Goal: Transaction & Acquisition: Download file/media

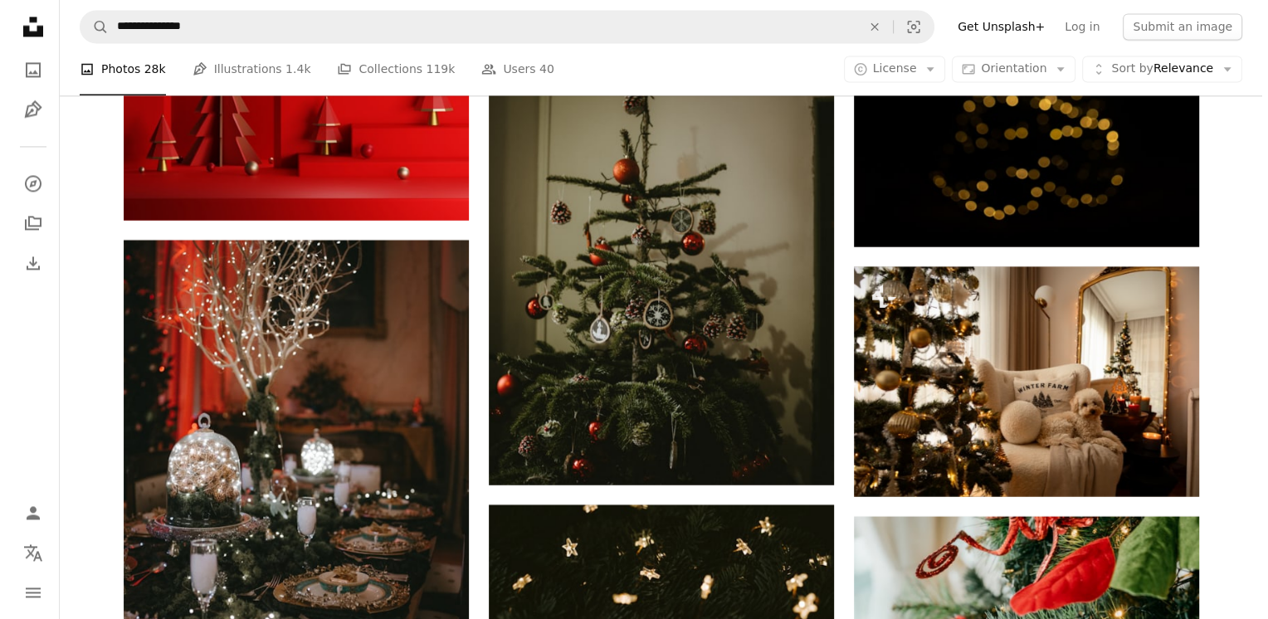
scroll to position [65343, 0]
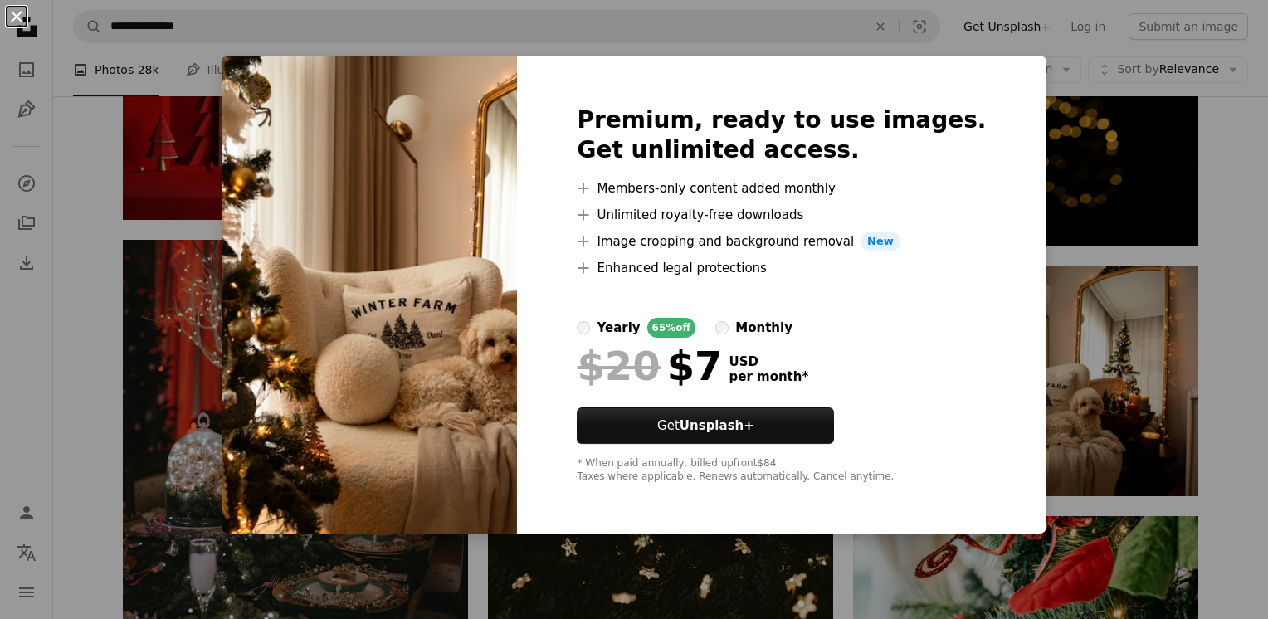
click at [10, 12] on button "An X shape" at bounding box center [17, 17] width 20 height 20
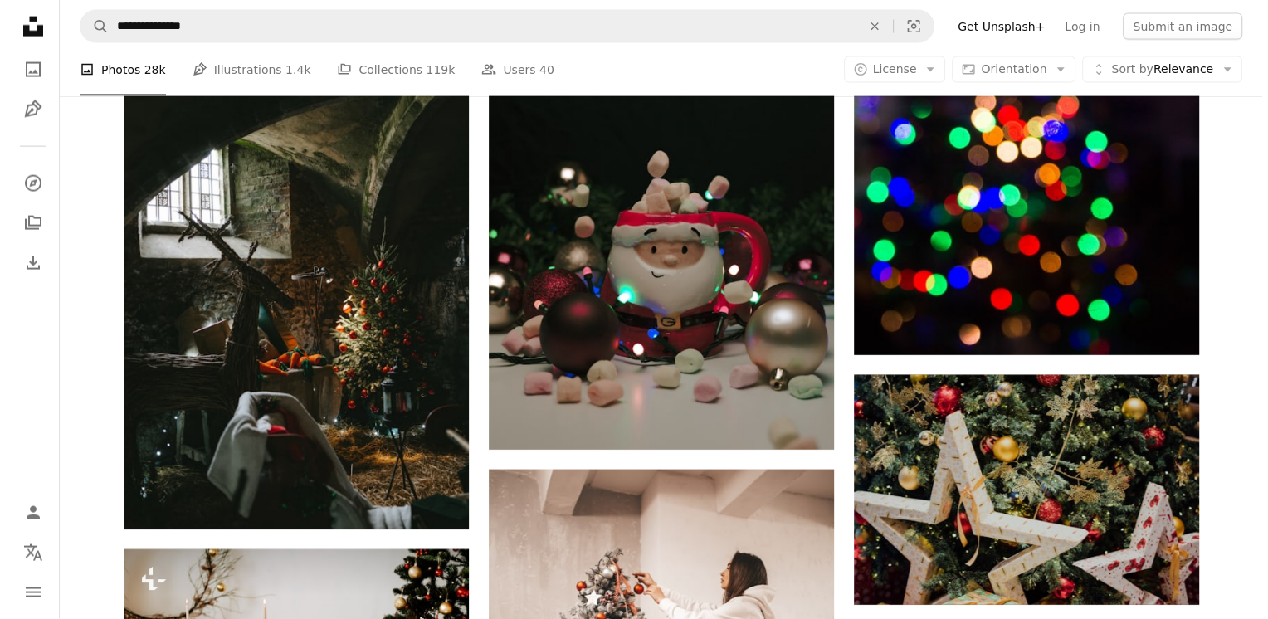
scroll to position [66588, 0]
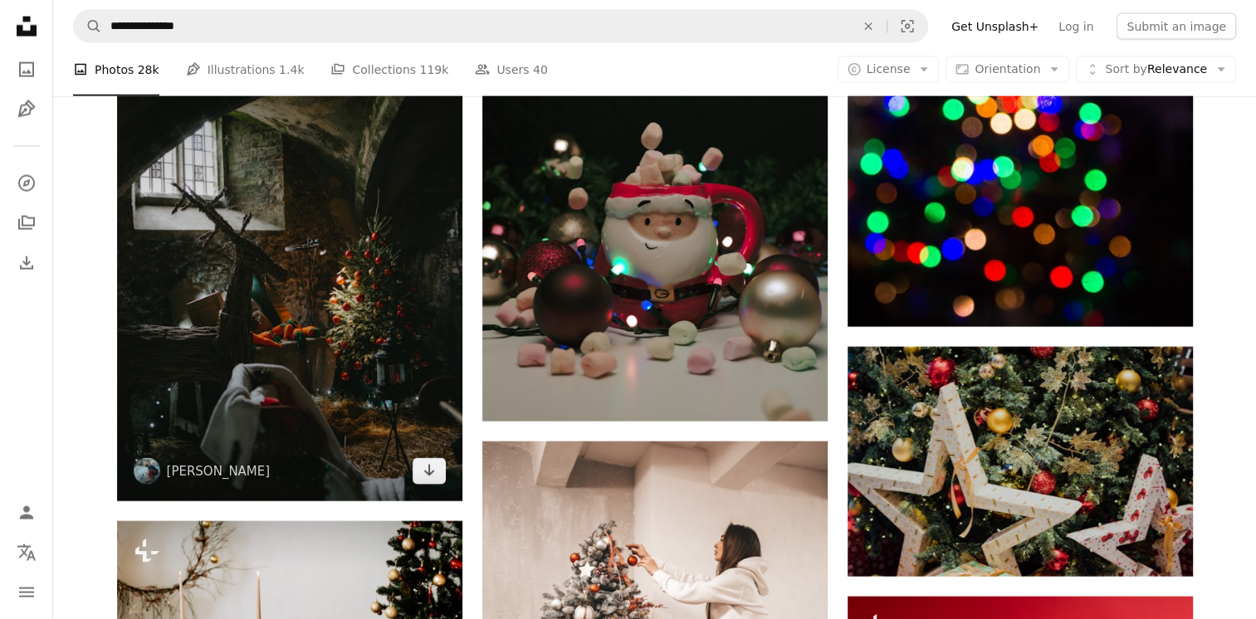
click at [314, 357] on img at bounding box center [289, 271] width 345 height 461
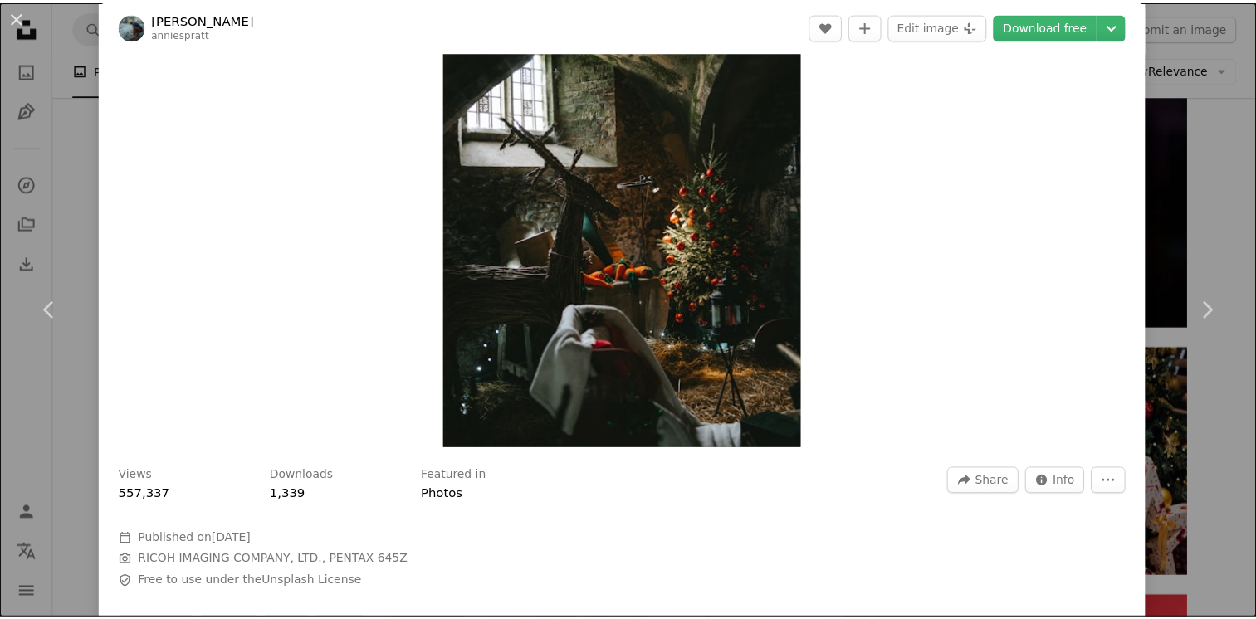
scroll to position [166, 0]
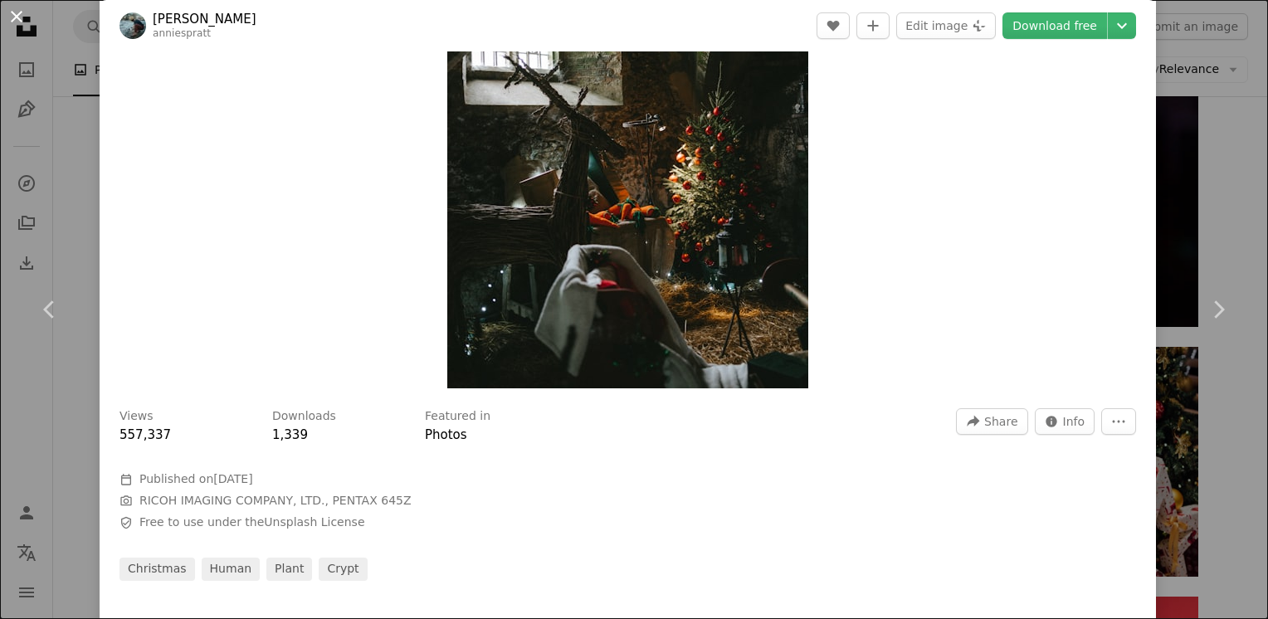
click at [15, 14] on button "An X shape" at bounding box center [17, 17] width 20 height 20
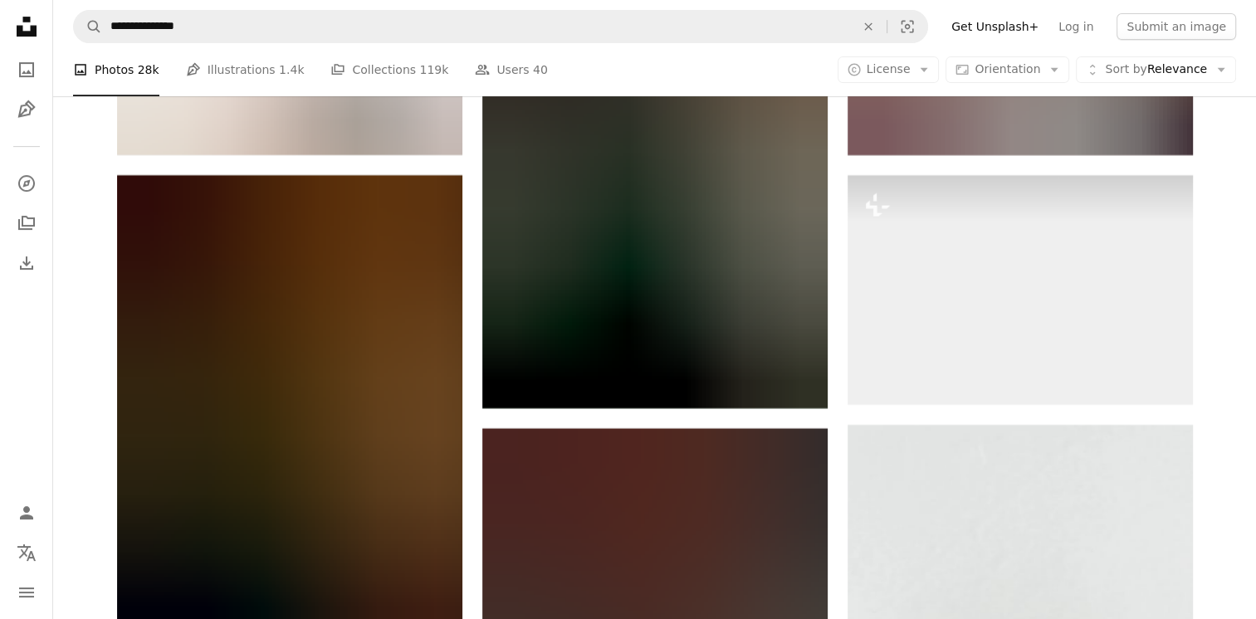
scroll to position [69825, 0]
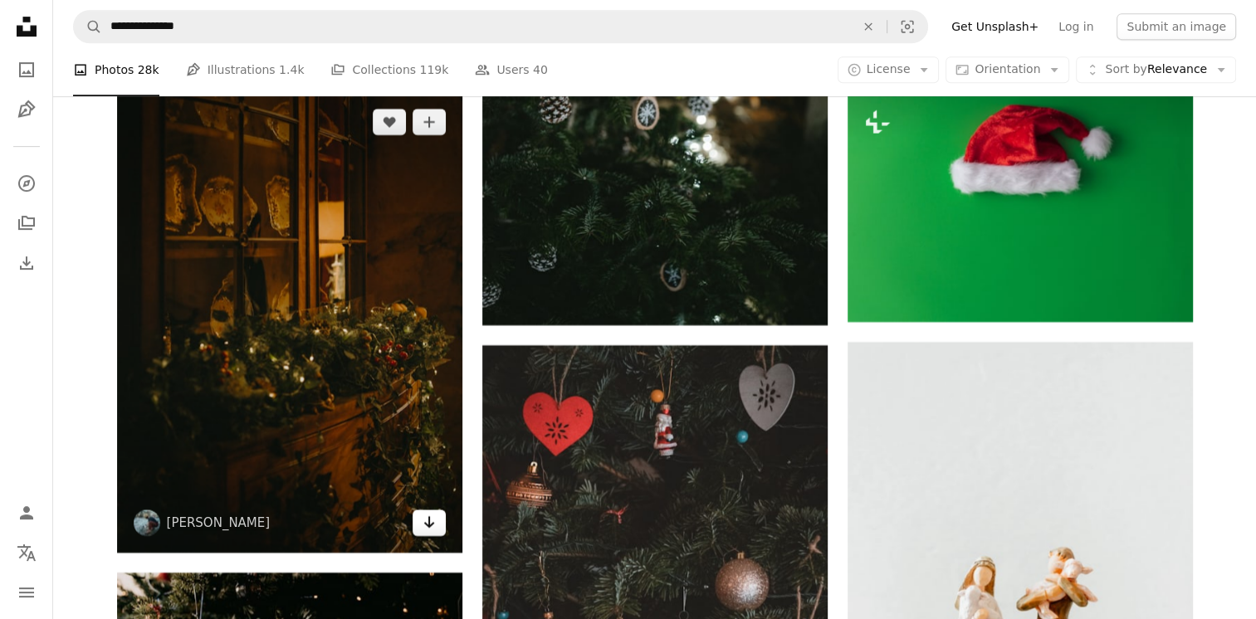
click at [425, 528] on icon "Download" at bounding box center [428, 522] width 11 height 12
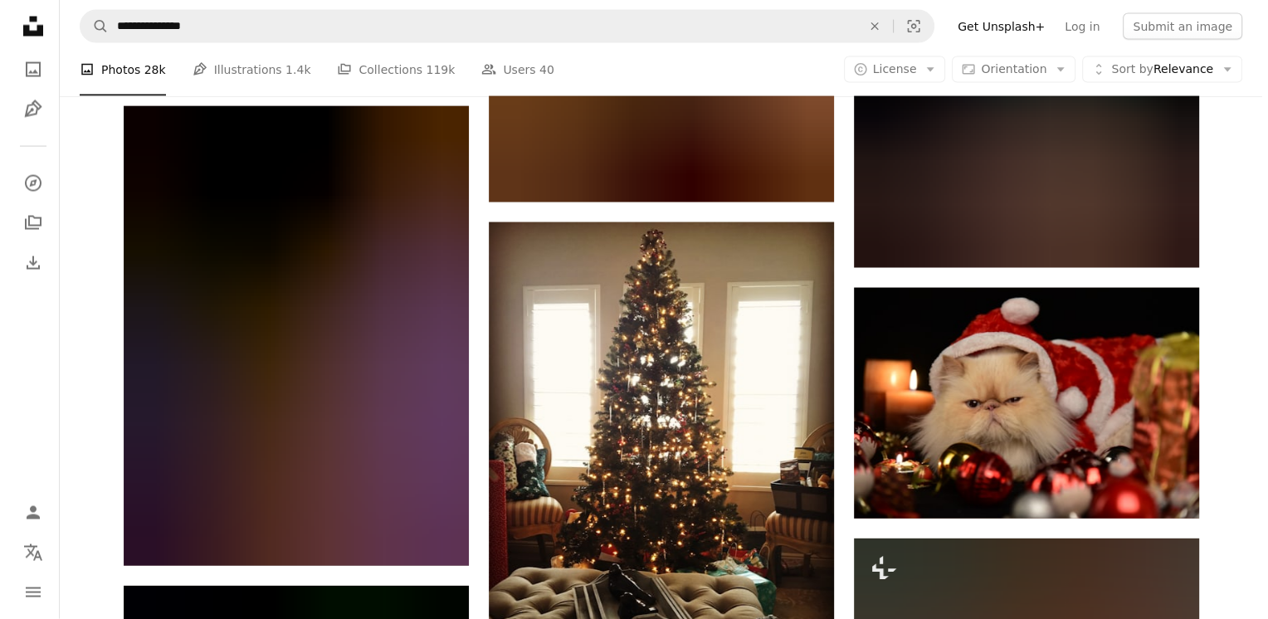
scroll to position [85015, 0]
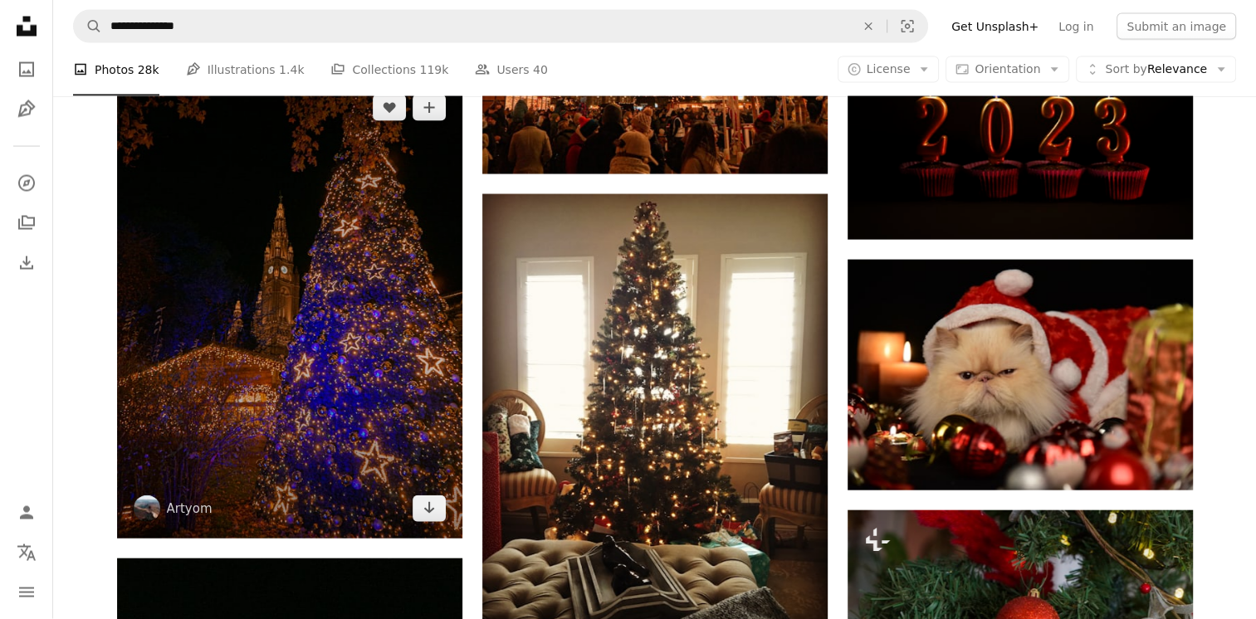
click at [393, 409] on img at bounding box center [289, 308] width 345 height 461
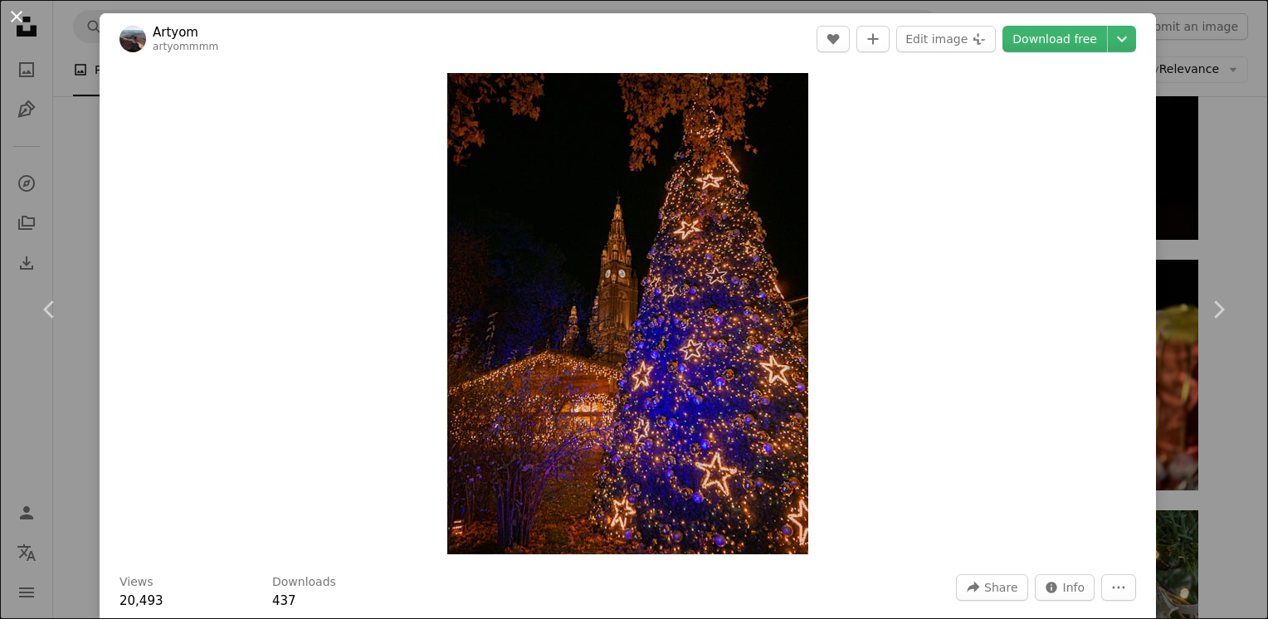
click at [16, 15] on button "An X shape" at bounding box center [17, 17] width 20 height 20
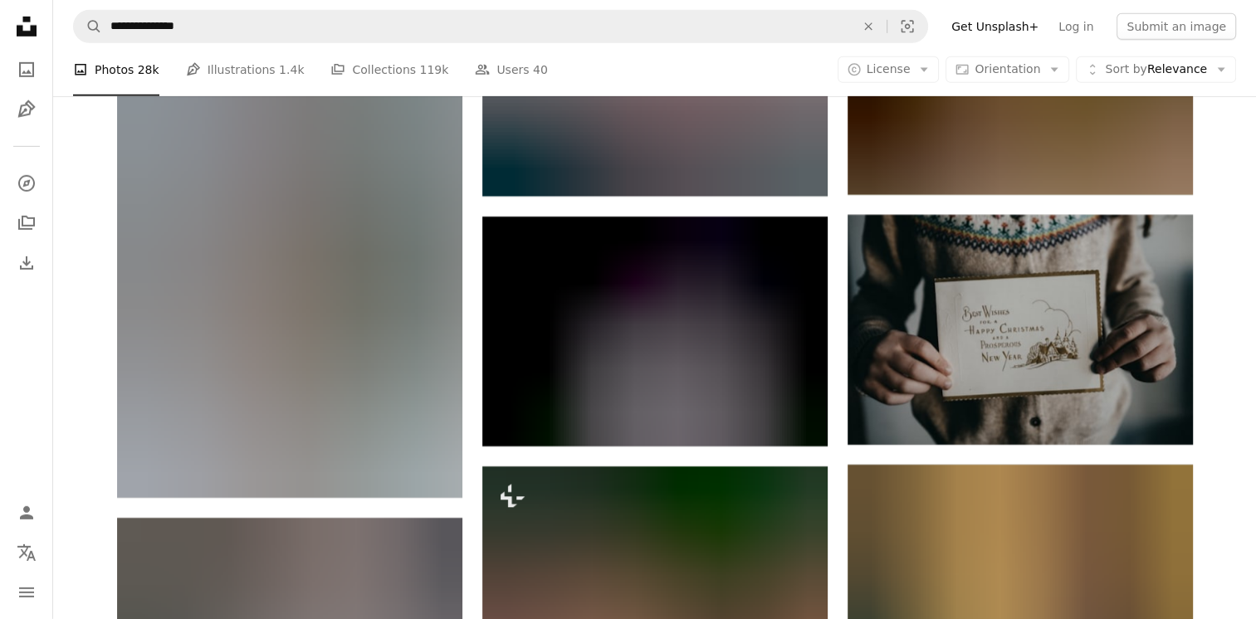
scroll to position [93232, 0]
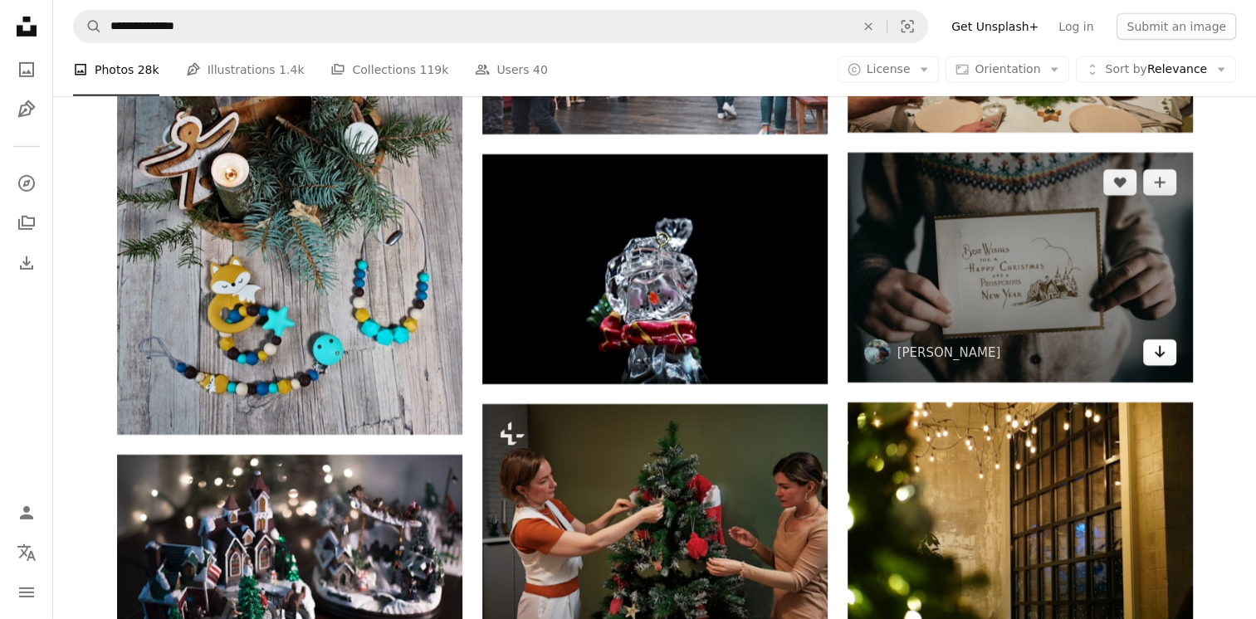
click at [1159, 358] on icon "Download" at bounding box center [1159, 352] width 11 height 12
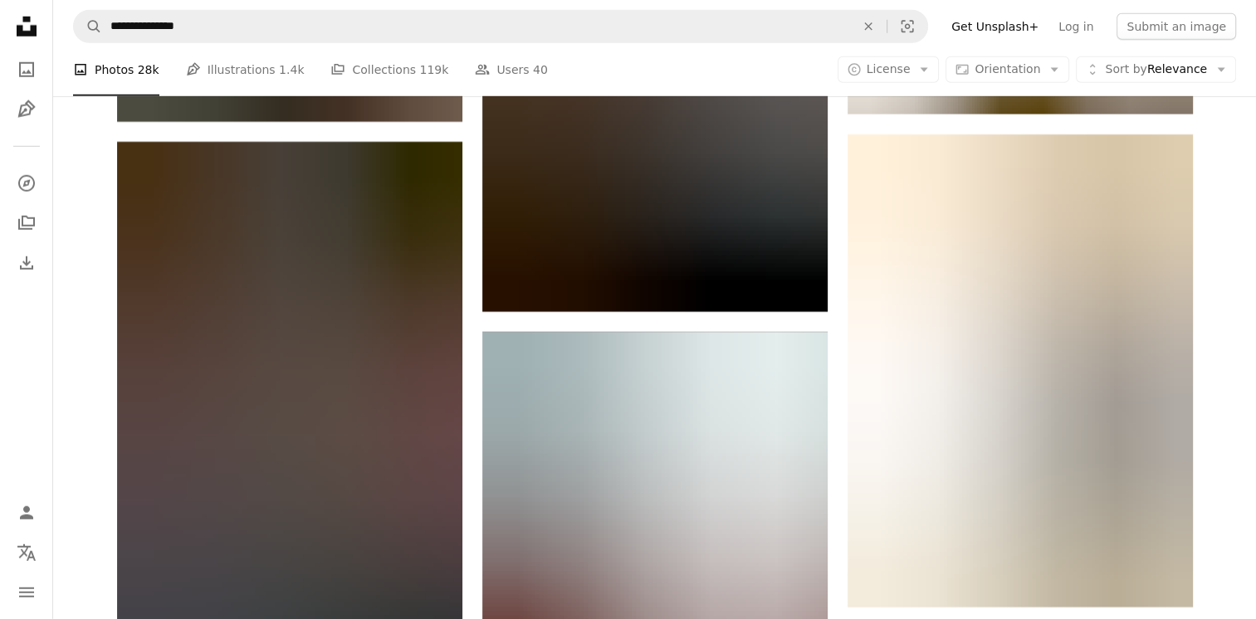
scroll to position [105267, 0]
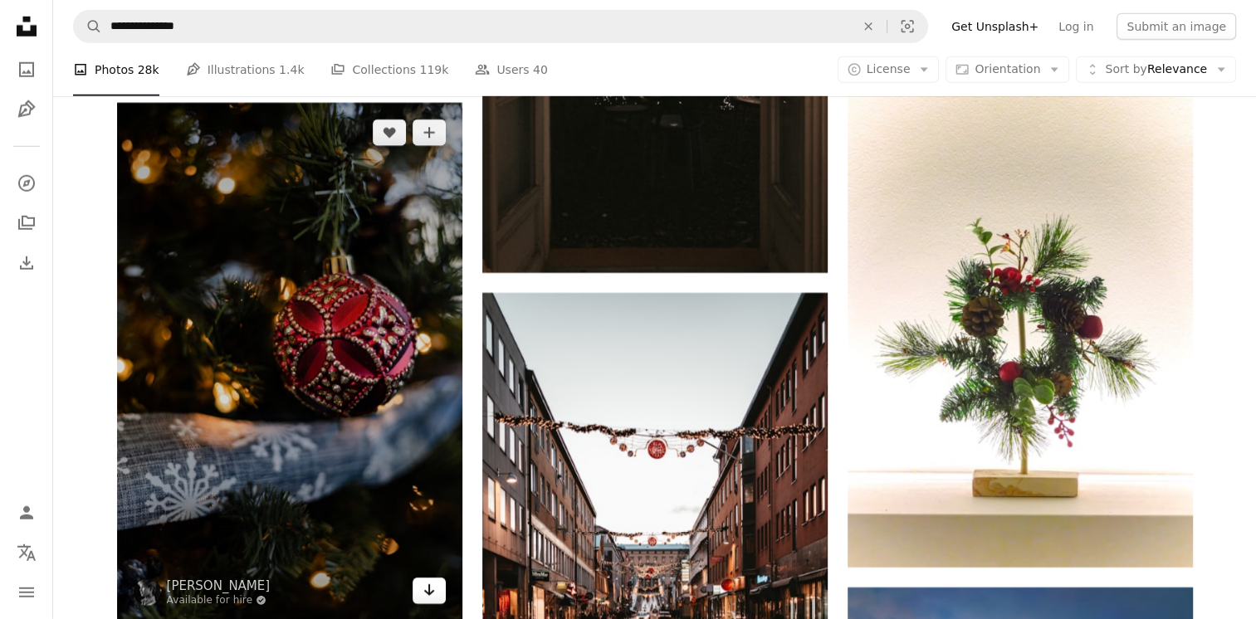
click at [426, 596] on icon "Download" at bounding box center [428, 590] width 11 height 12
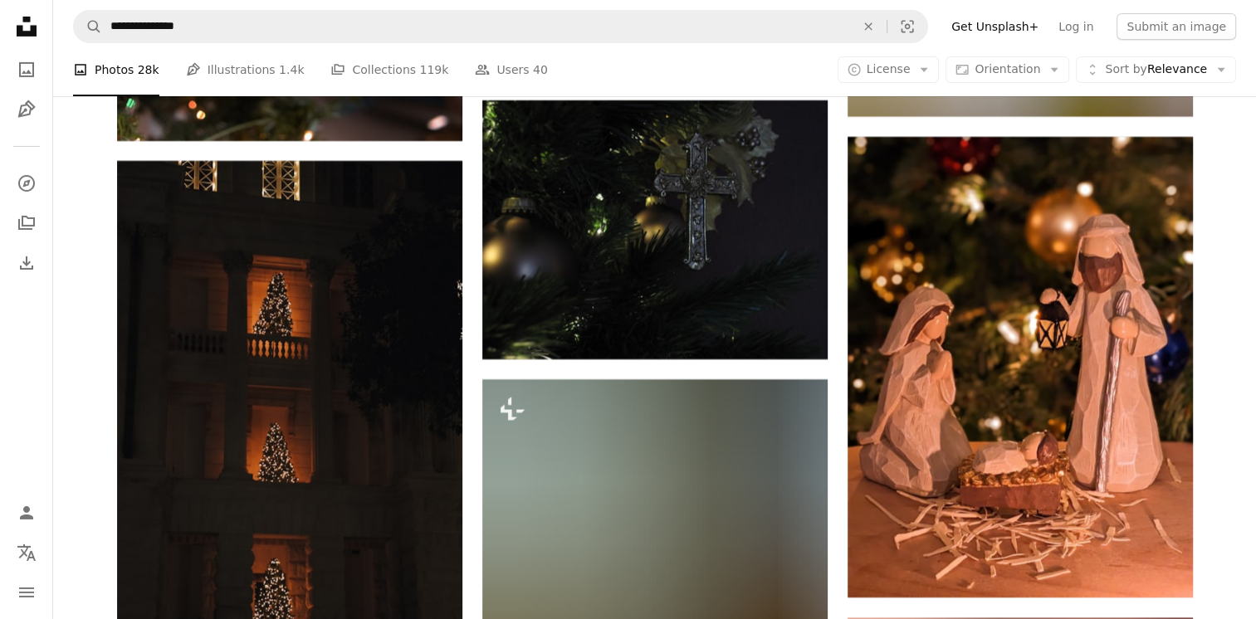
scroll to position [106297, 0]
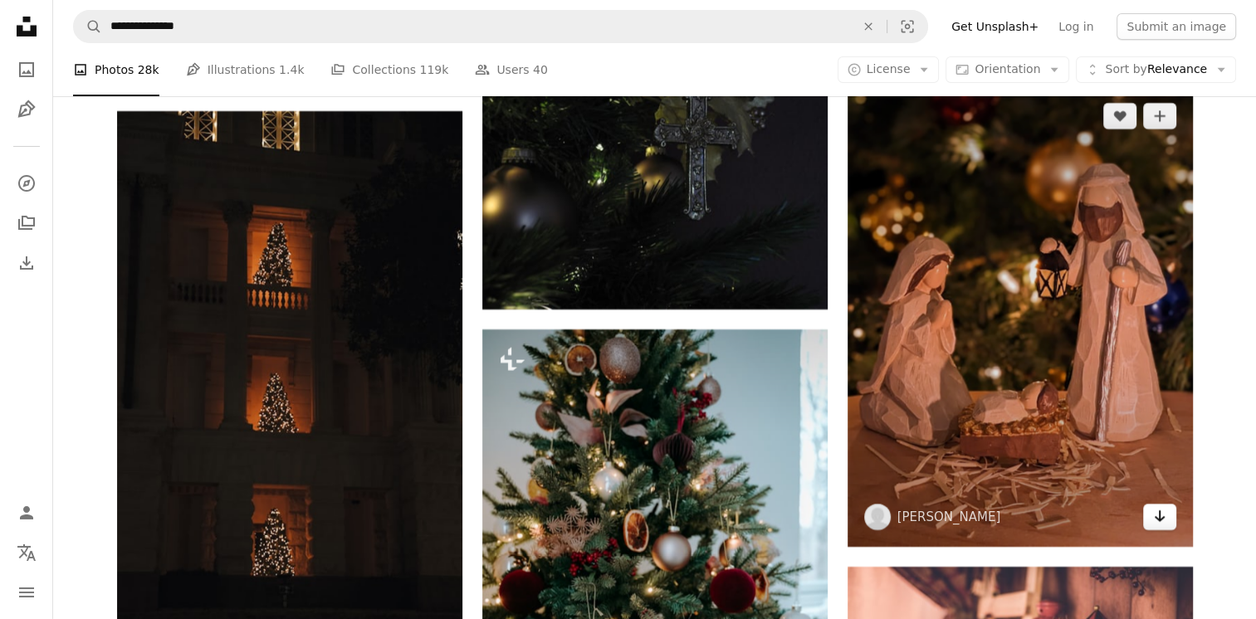
click at [1160, 522] on icon "Download" at bounding box center [1159, 516] width 11 height 12
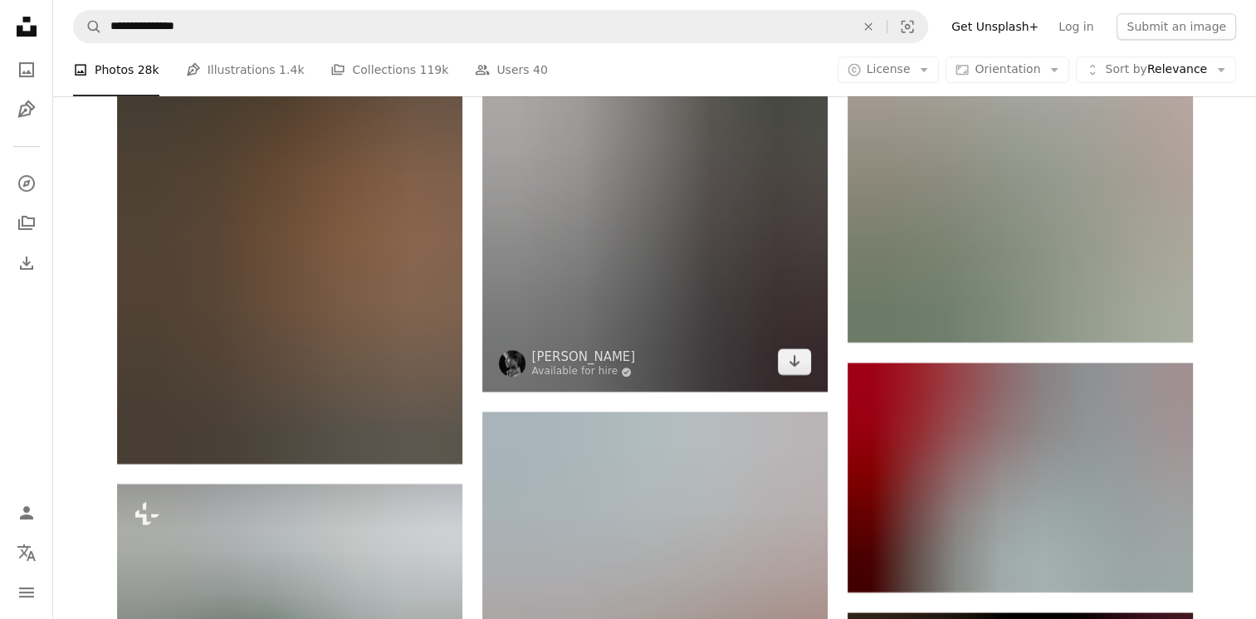
scroll to position [107542, 0]
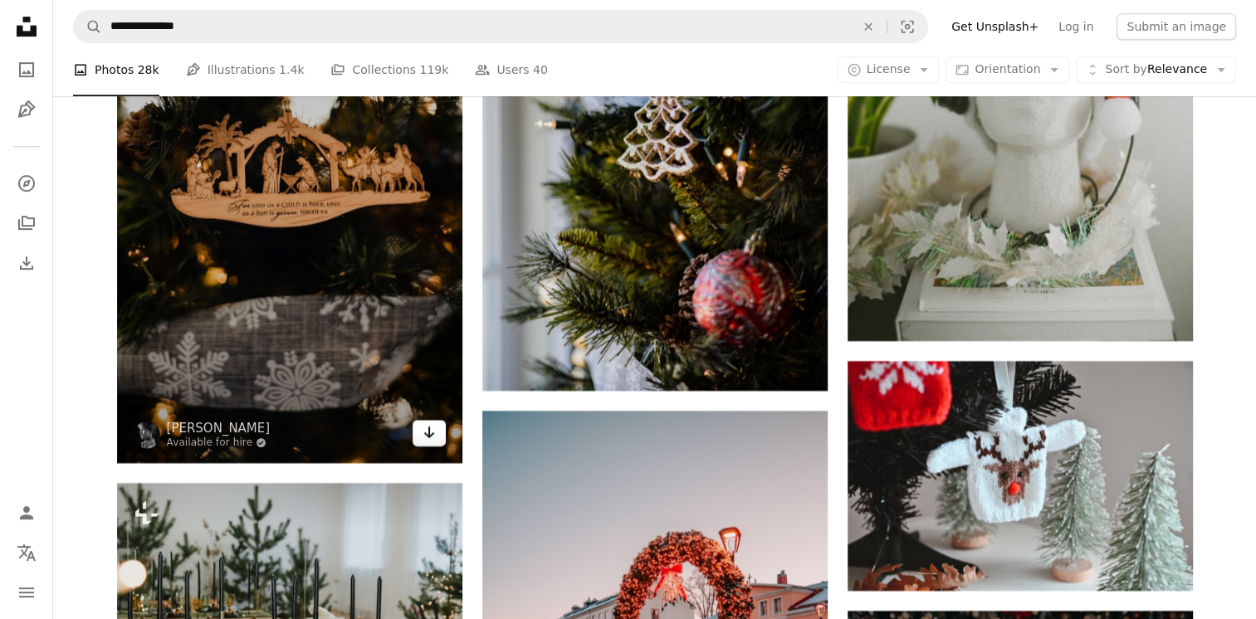
click at [425, 442] on icon "Arrow pointing down" at bounding box center [428, 432] width 13 height 20
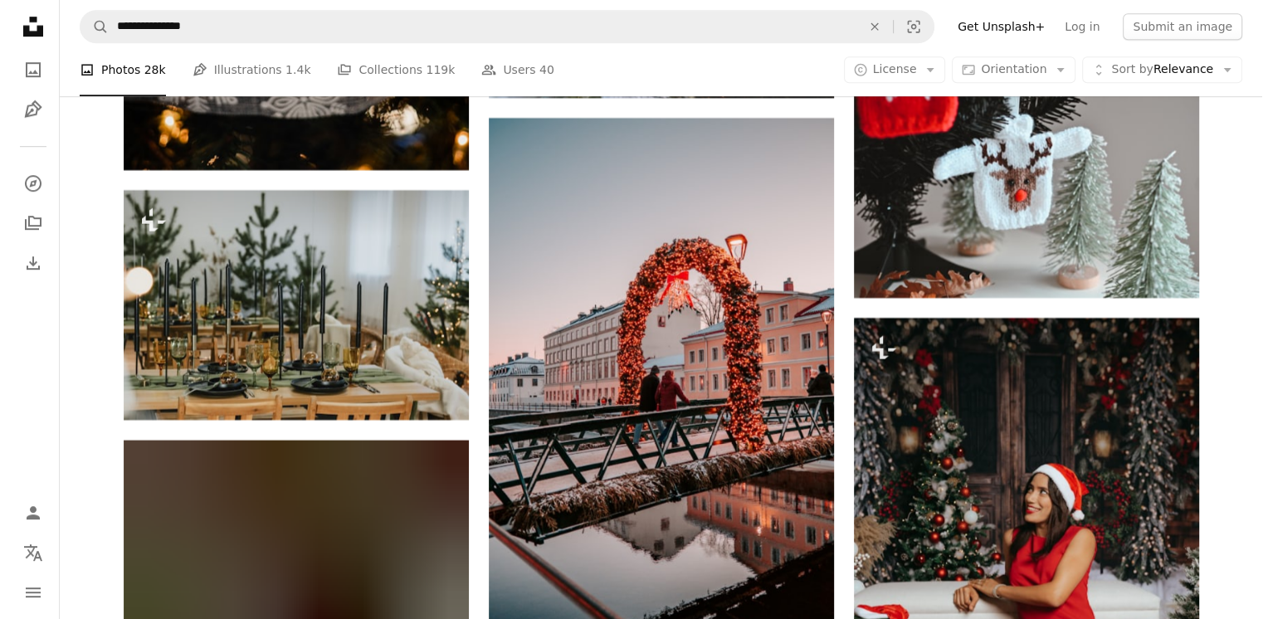
scroll to position [107874, 0]
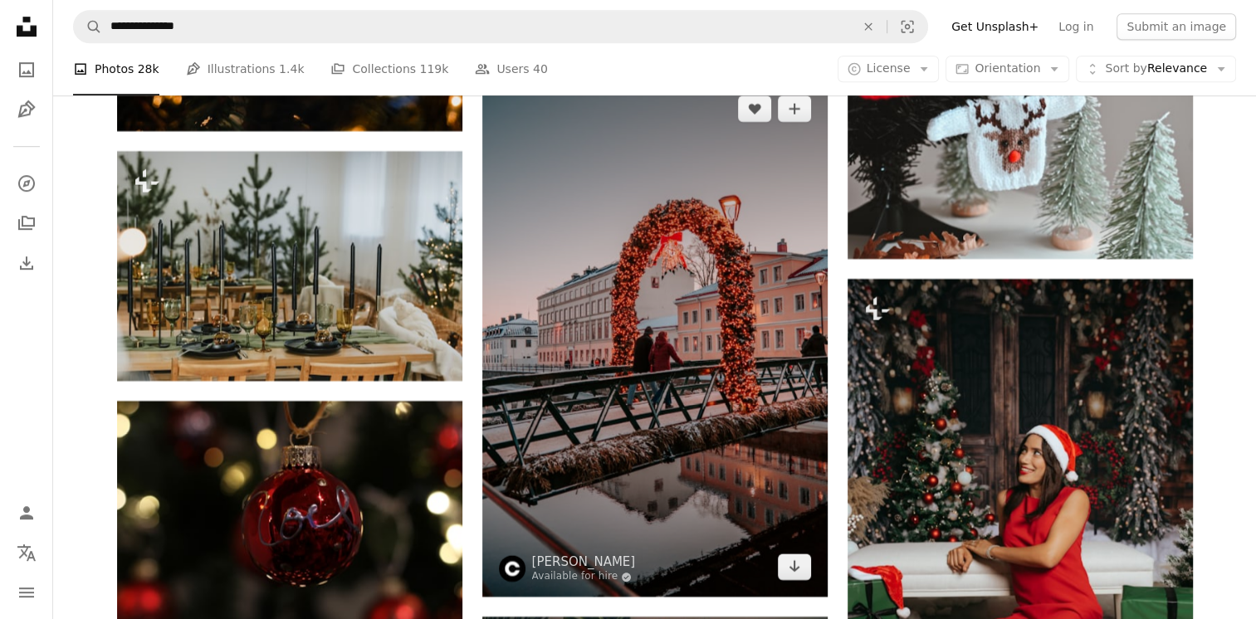
click at [684, 505] on img at bounding box center [654, 338] width 345 height 518
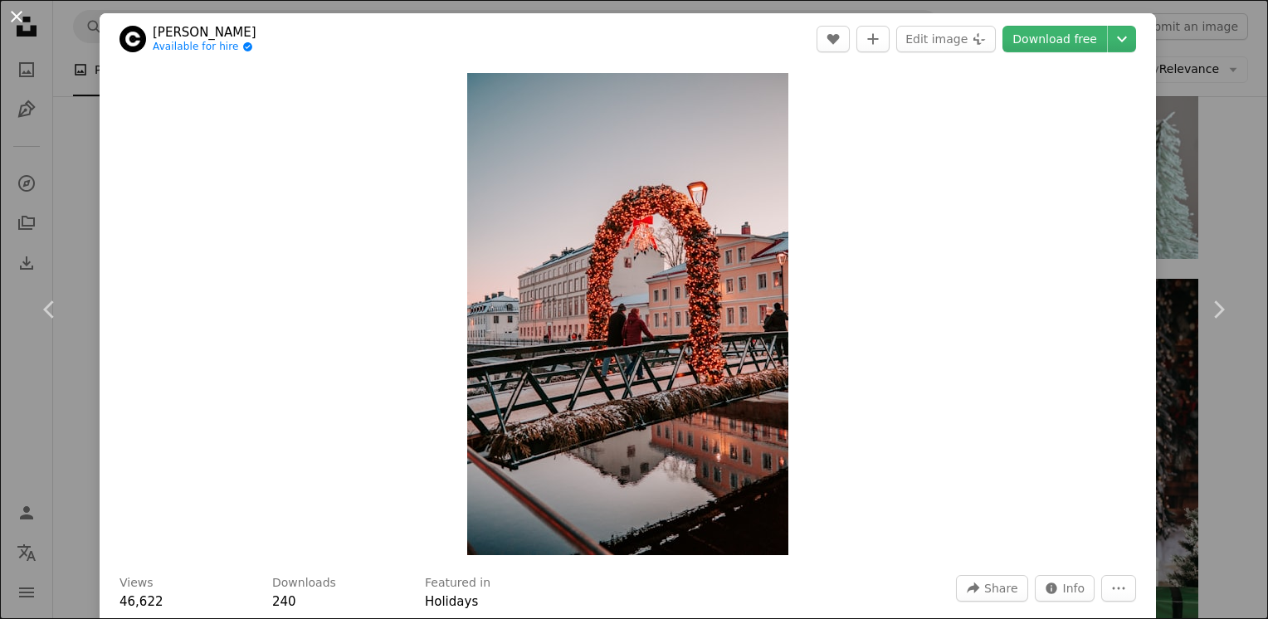
click at [14, 17] on button "An X shape" at bounding box center [17, 17] width 20 height 20
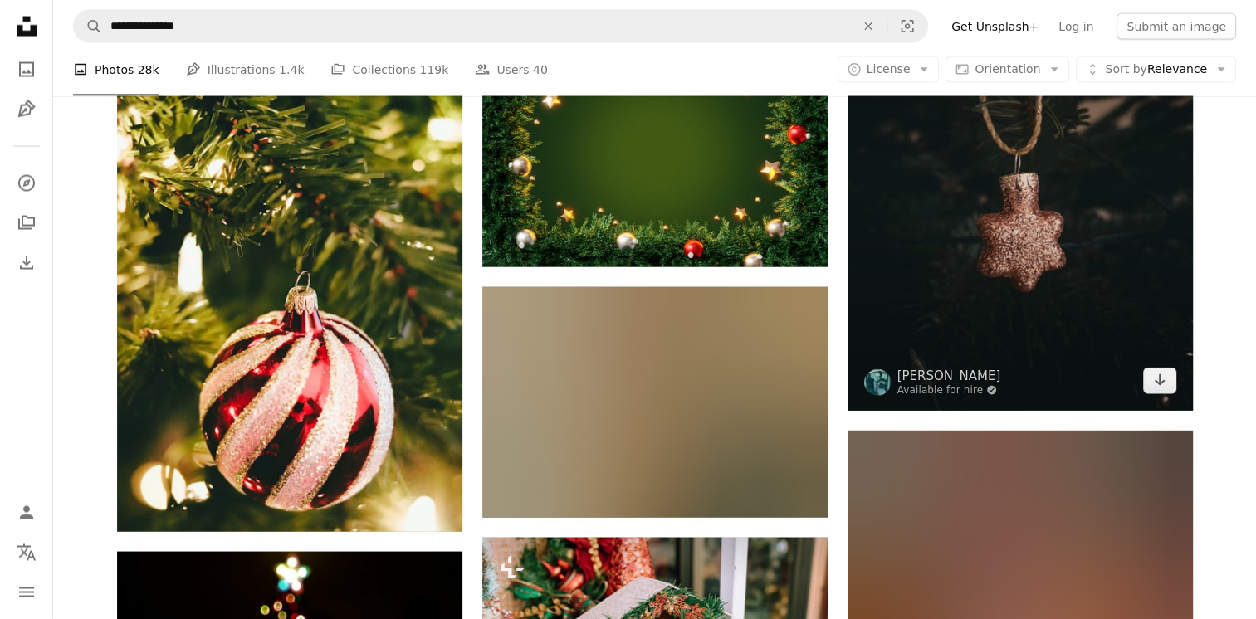
scroll to position [110115, 0]
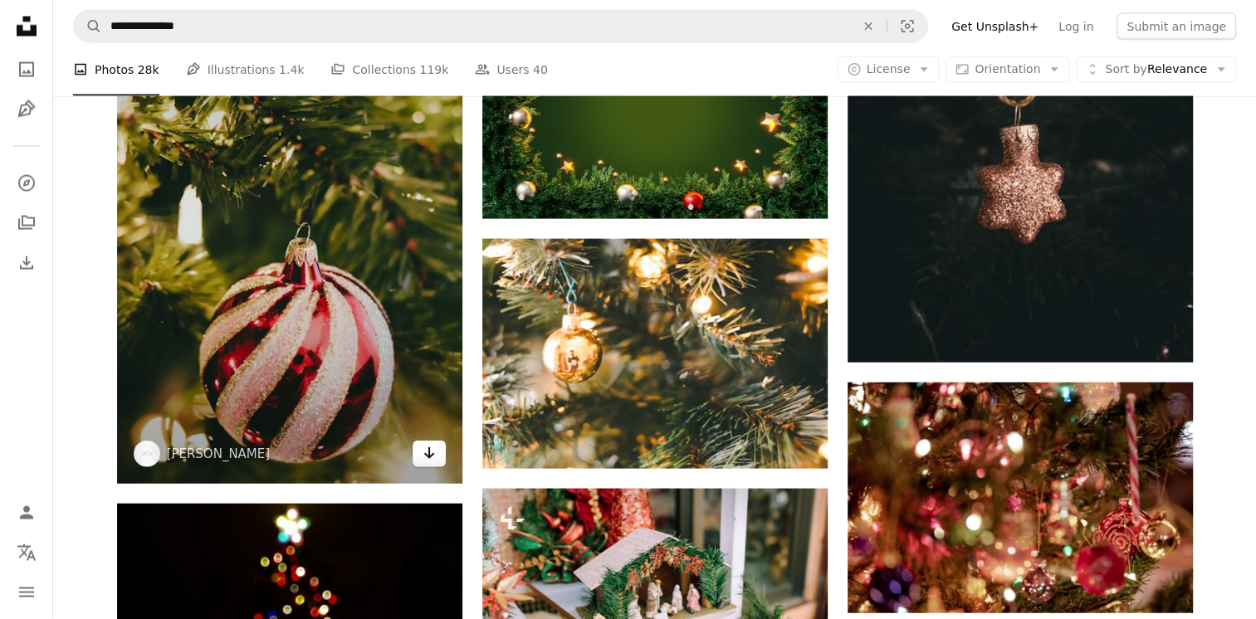
click at [431, 463] on icon "Arrow pointing down" at bounding box center [428, 453] width 13 height 20
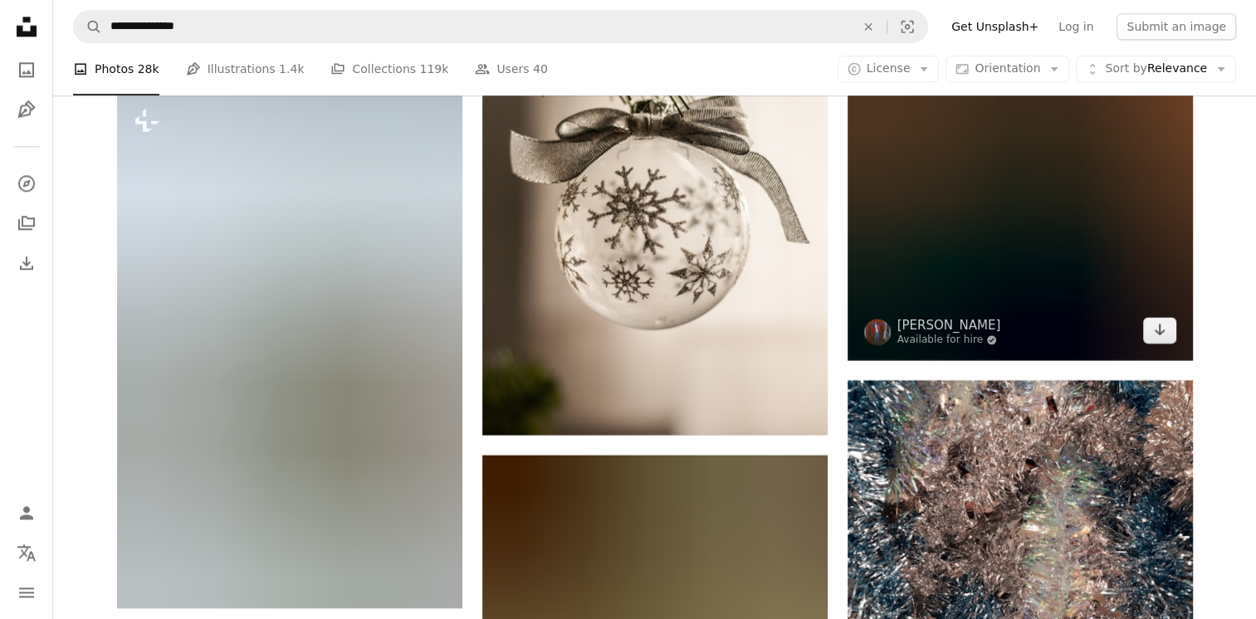
scroll to position [115179, 0]
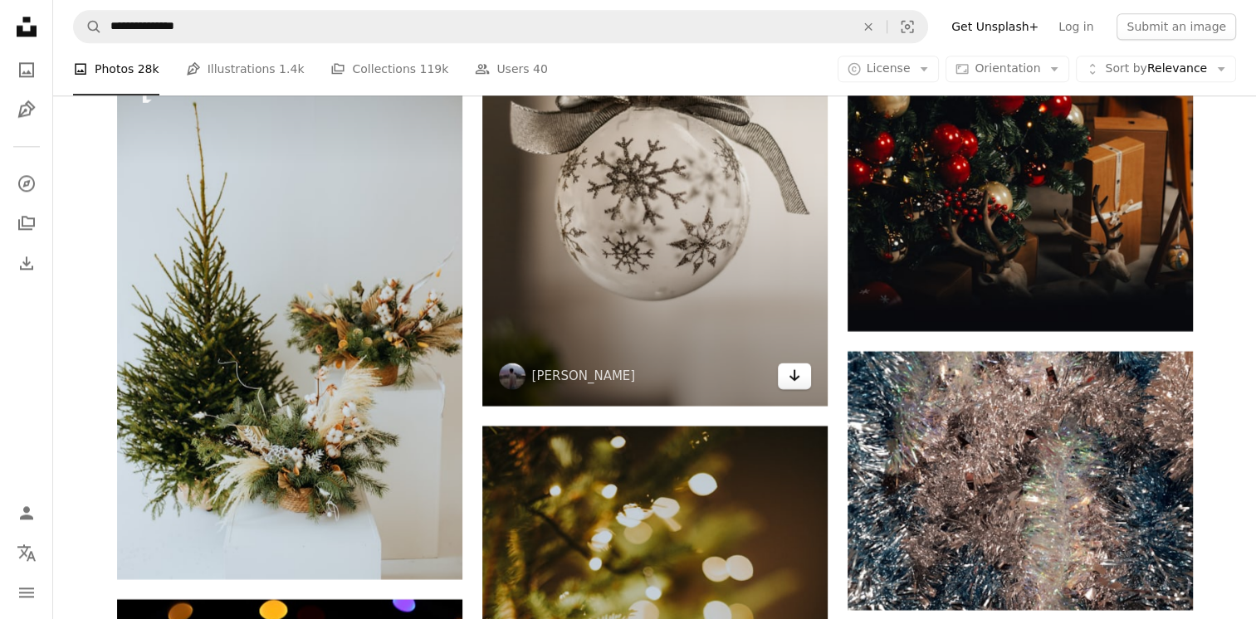
click at [795, 381] on icon "Download" at bounding box center [794, 375] width 11 height 12
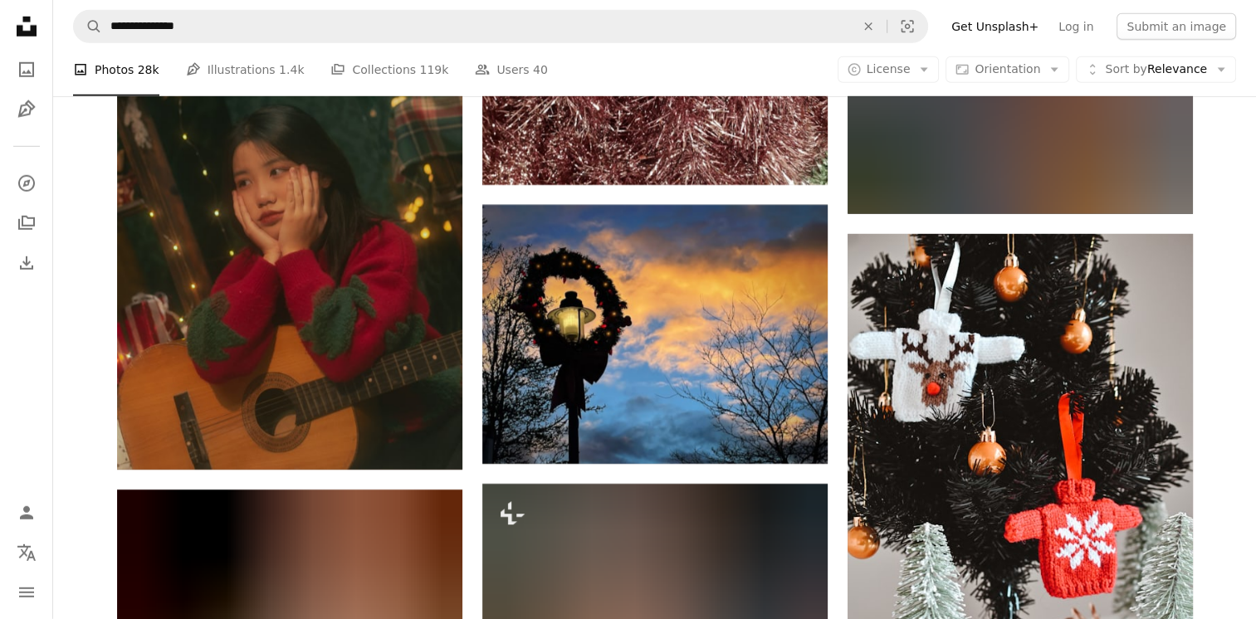
scroll to position [117918, 0]
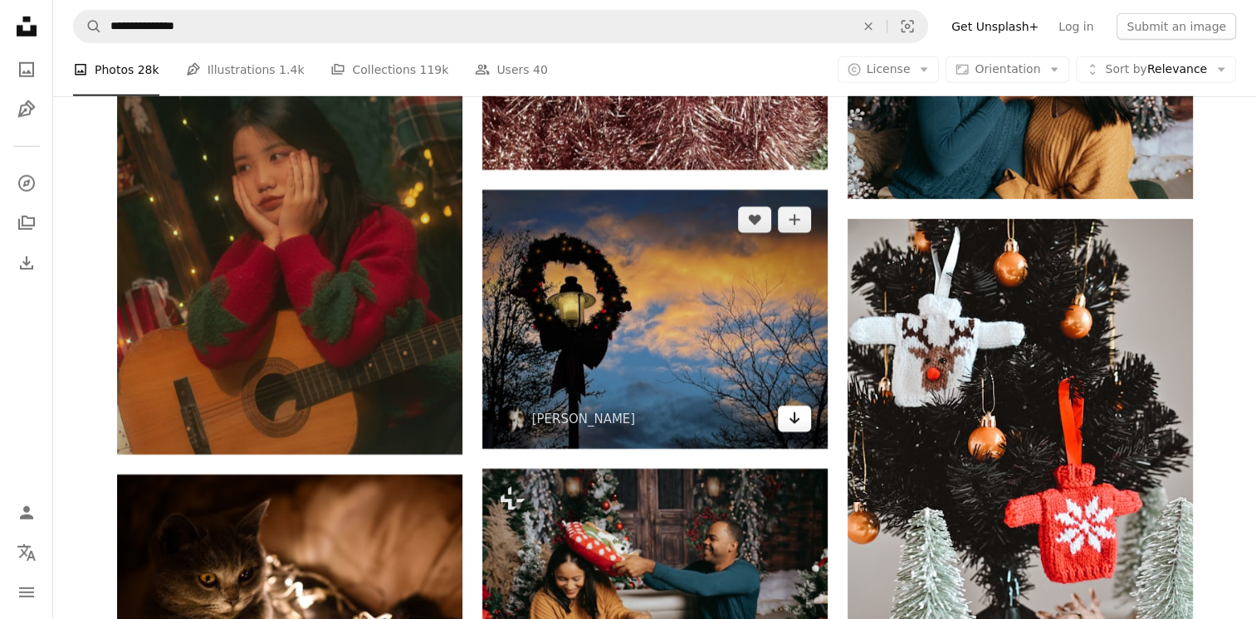
click at [795, 424] on icon "Download" at bounding box center [794, 419] width 11 height 12
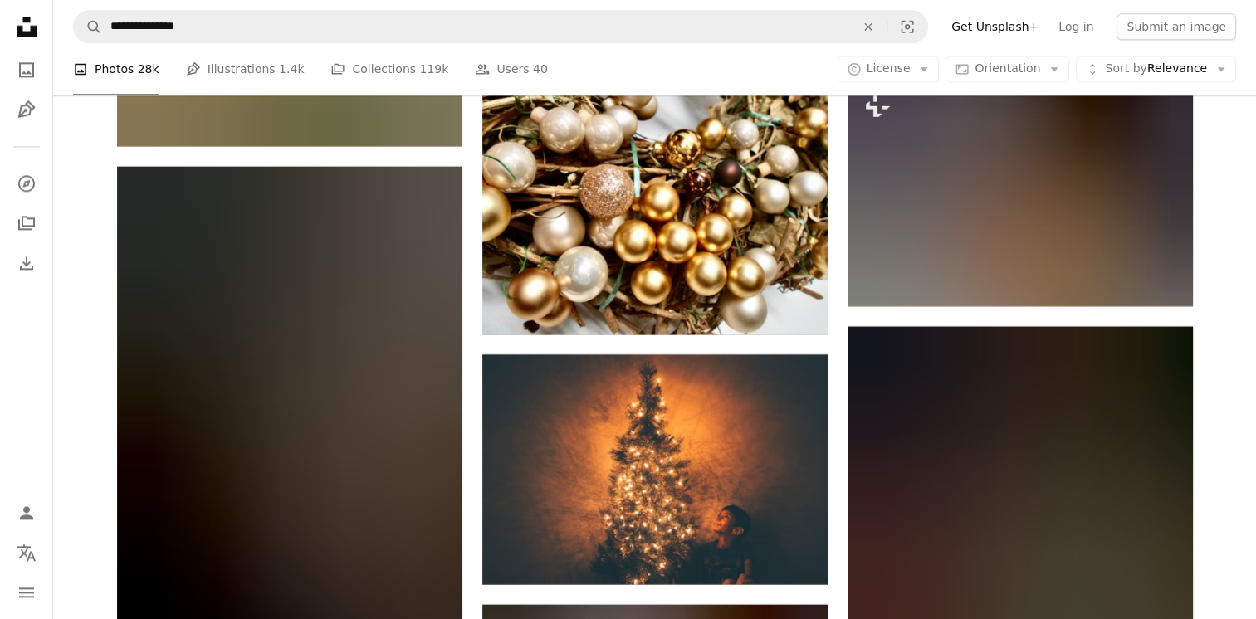
scroll to position [121653, 0]
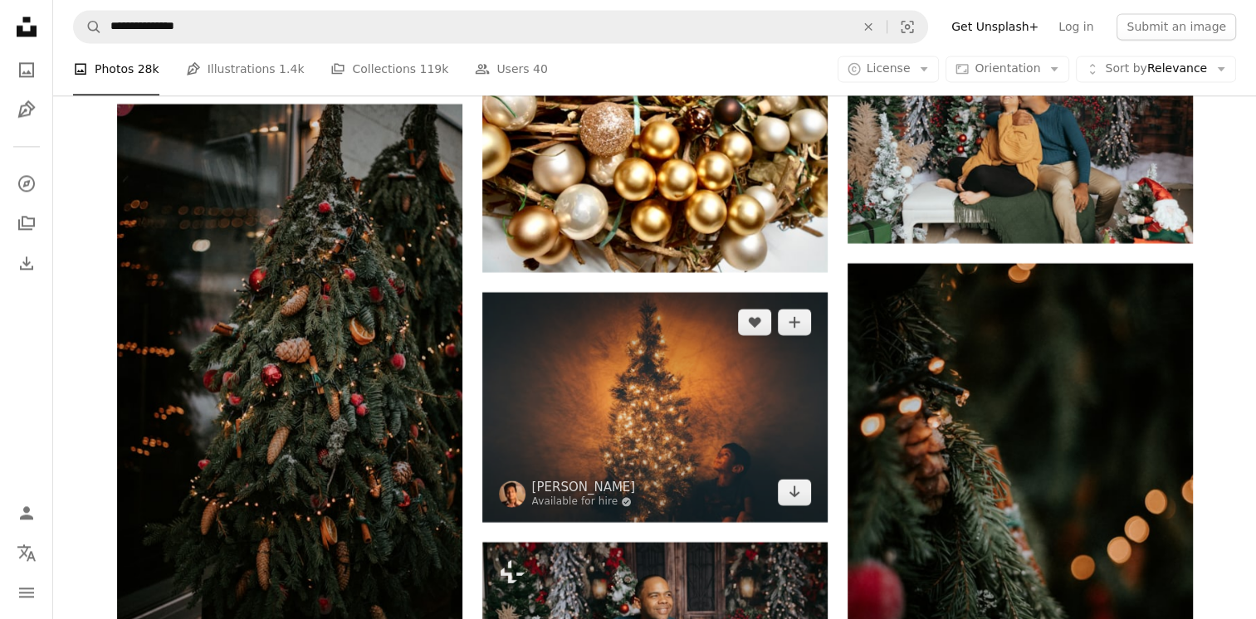
click at [666, 423] on img at bounding box center [654, 407] width 345 height 230
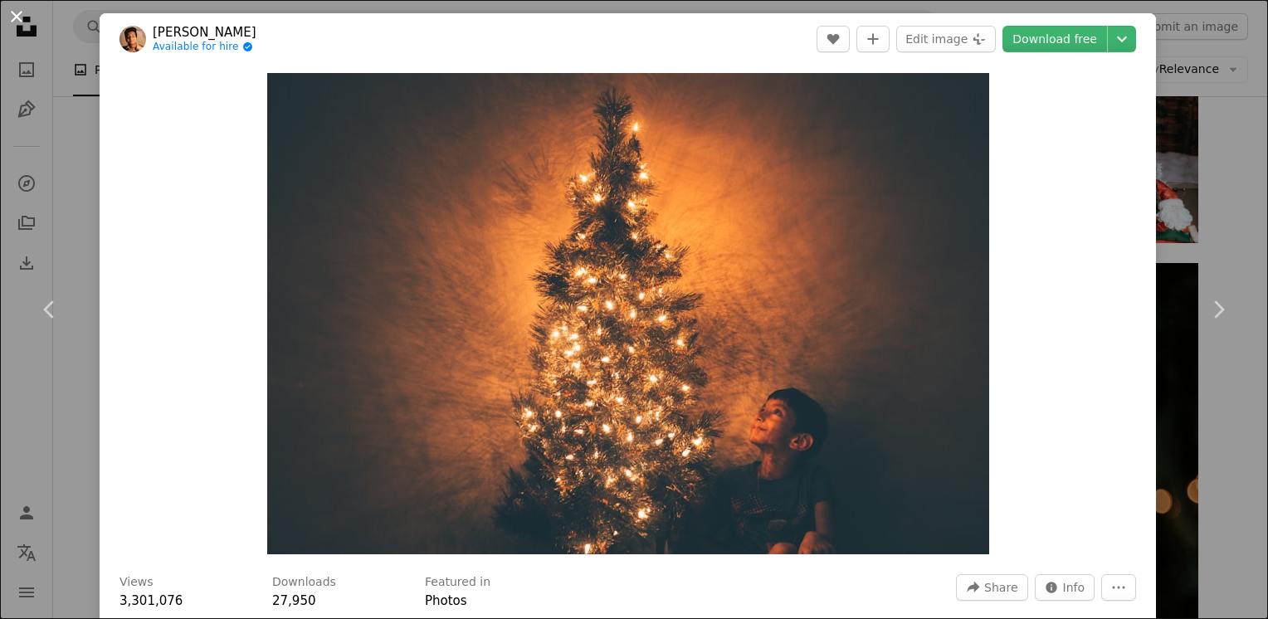
click at [17, 17] on button "An X shape" at bounding box center [17, 17] width 20 height 20
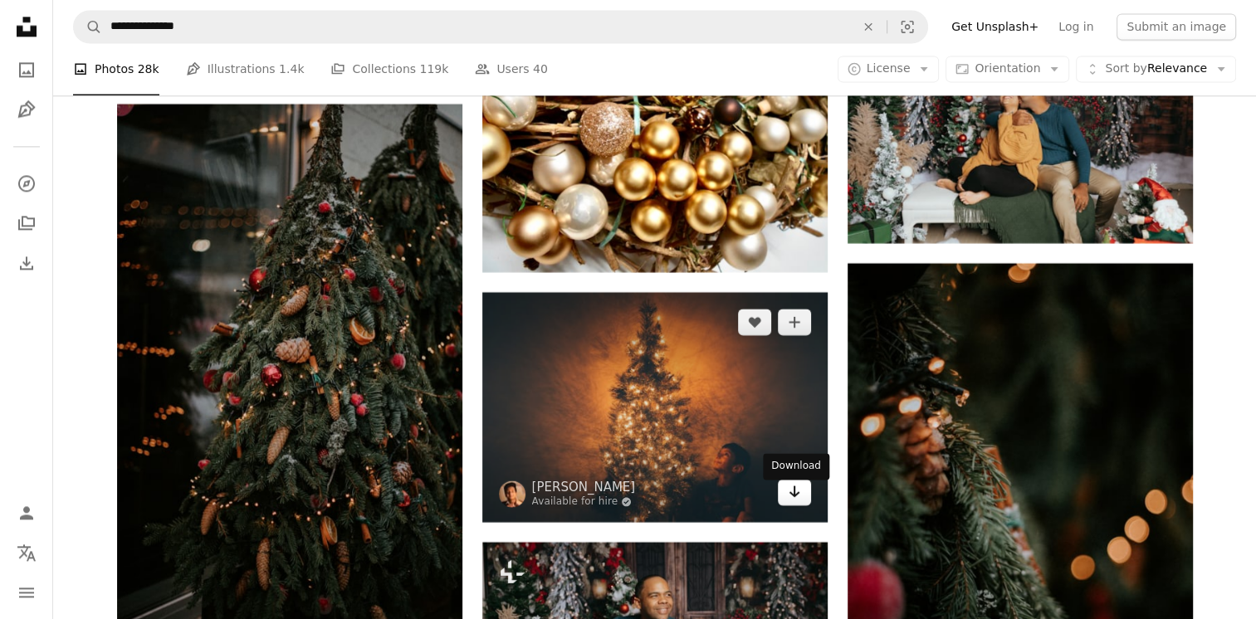
click at [793, 497] on icon "Download" at bounding box center [794, 492] width 11 height 12
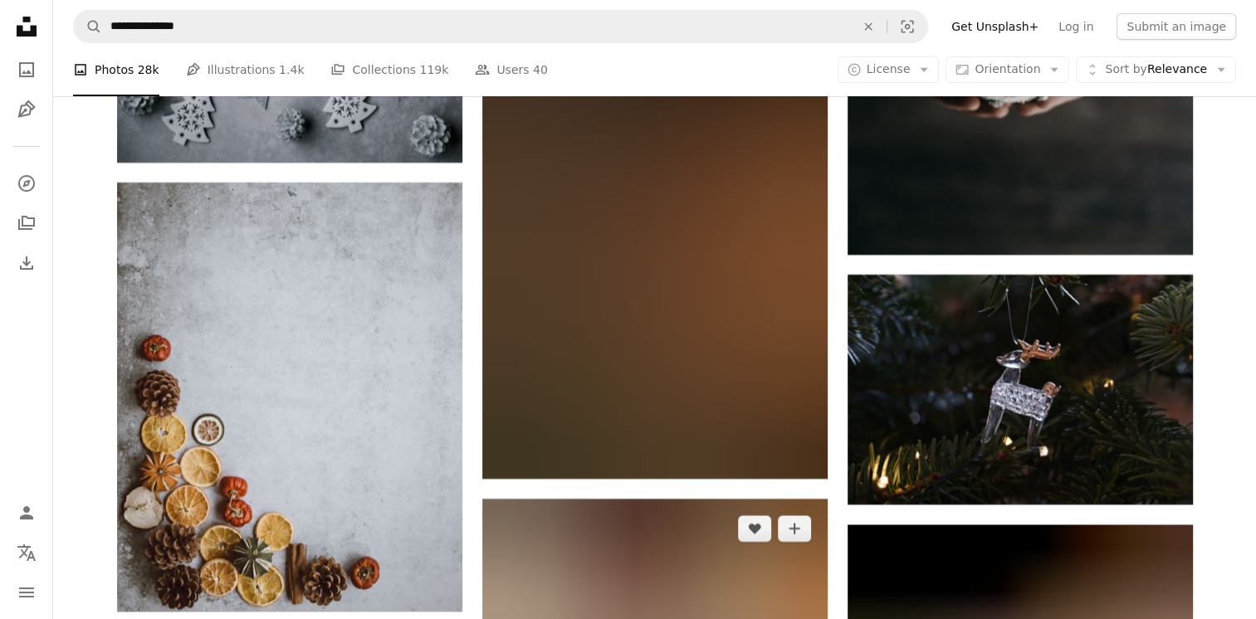
scroll to position [132145, 0]
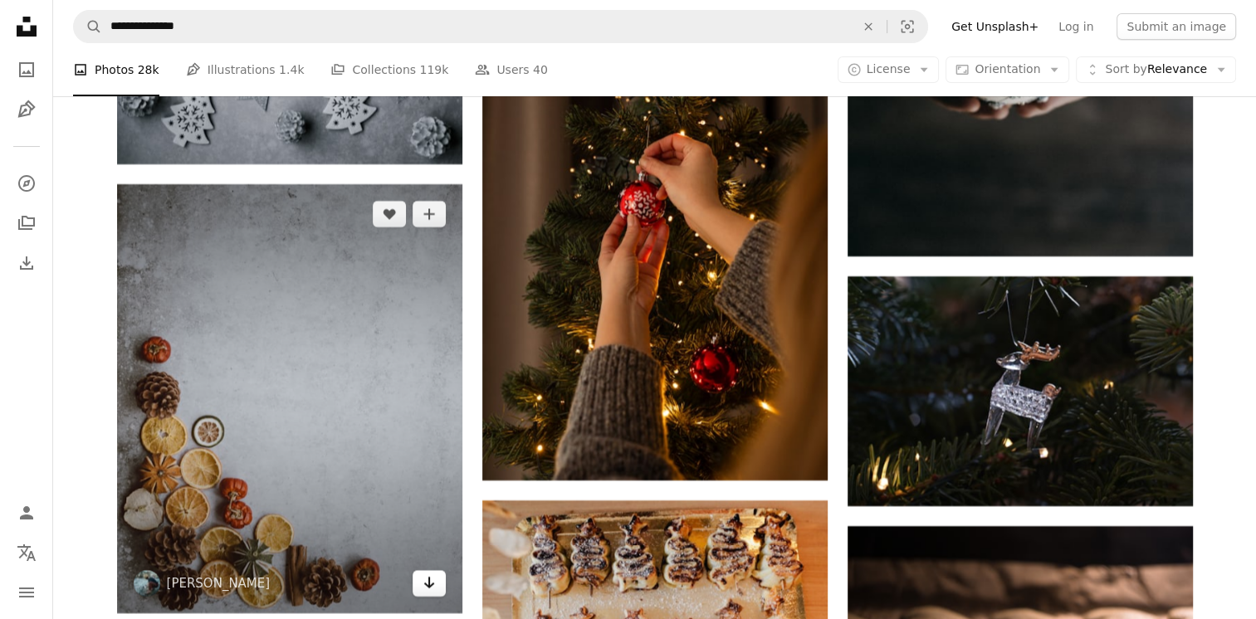
click at [426, 588] on icon "Download" at bounding box center [428, 583] width 11 height 12
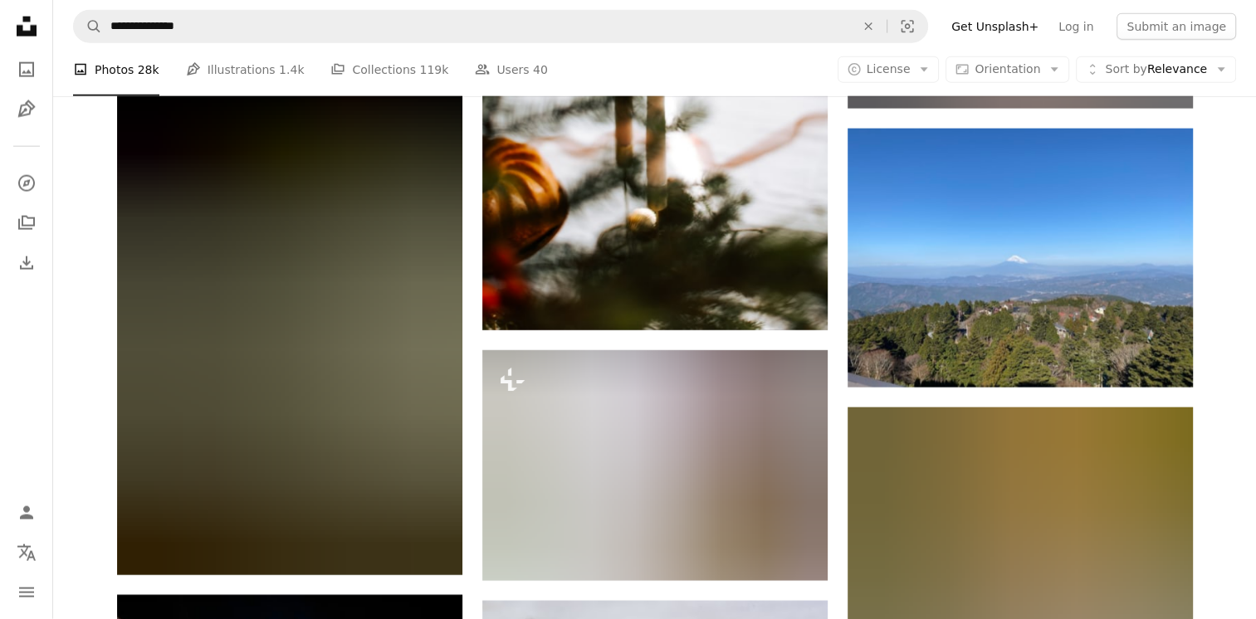
scroll to position [135797, 0]
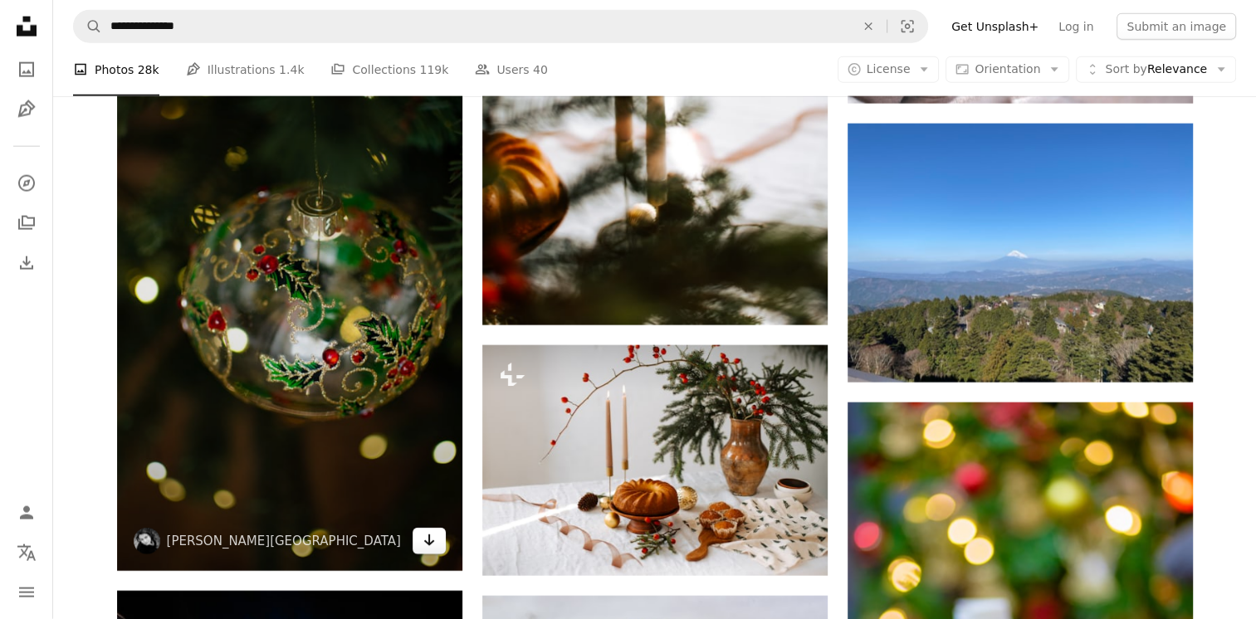
click at [425, 550] on icon "Arrow pointing down" at bounding box center [428, 540] width 13 height 20
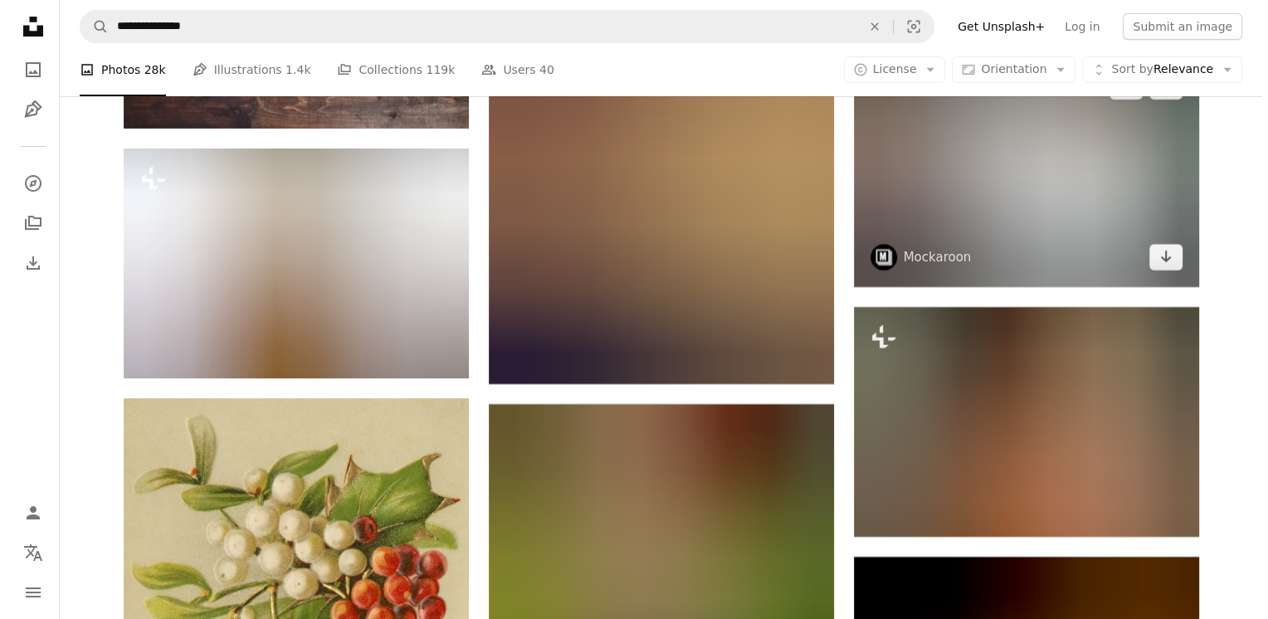
scroll to position [138321, 0]
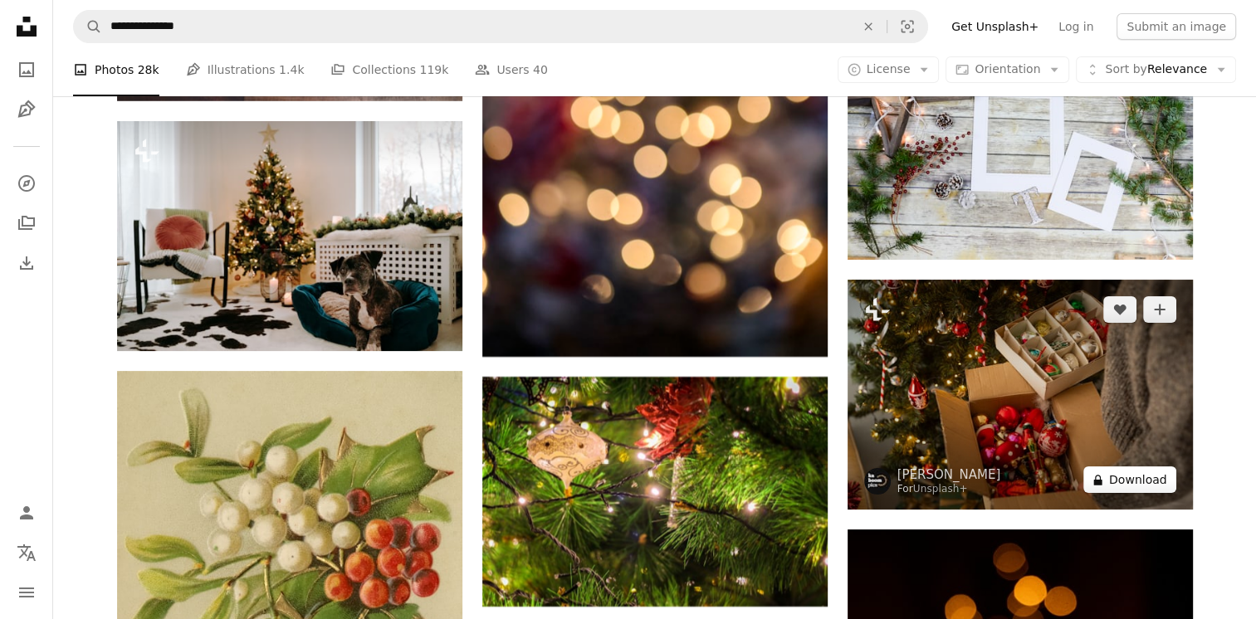
click at [1135, 493] on button "A lock Download" at bounding box center [1129, 479] width 93 height 27
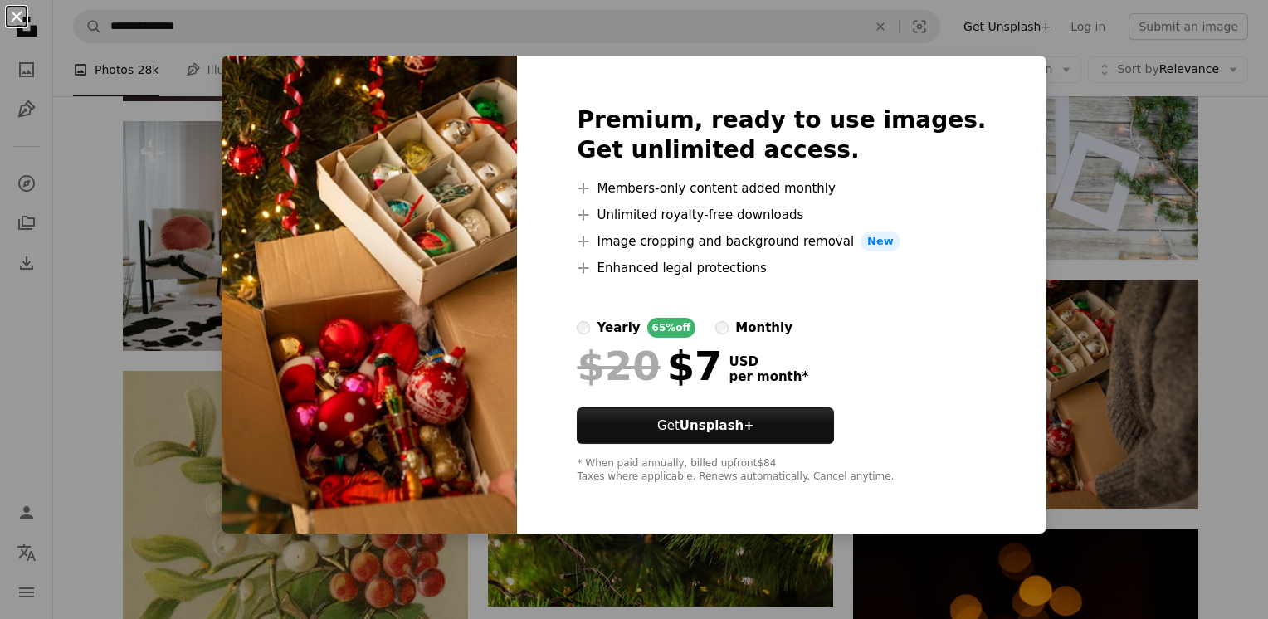
click at [16, 14] on button "An X shape" at bounding box center [17, 17] width 20 height 20
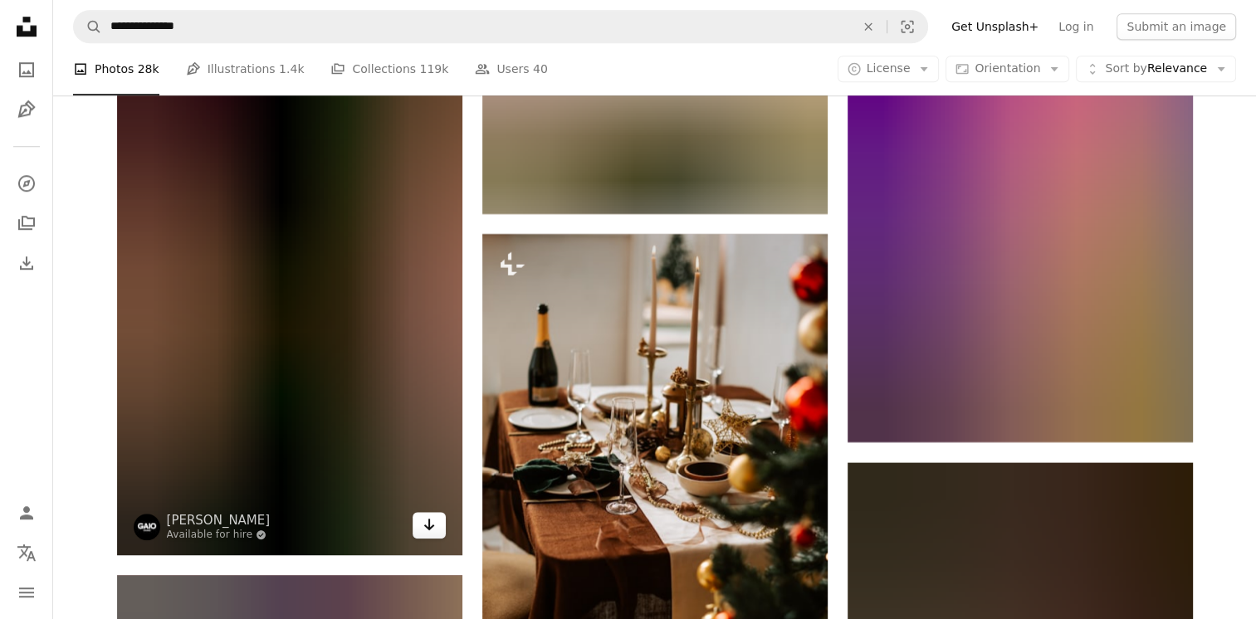
scroll to position [139483, 0]
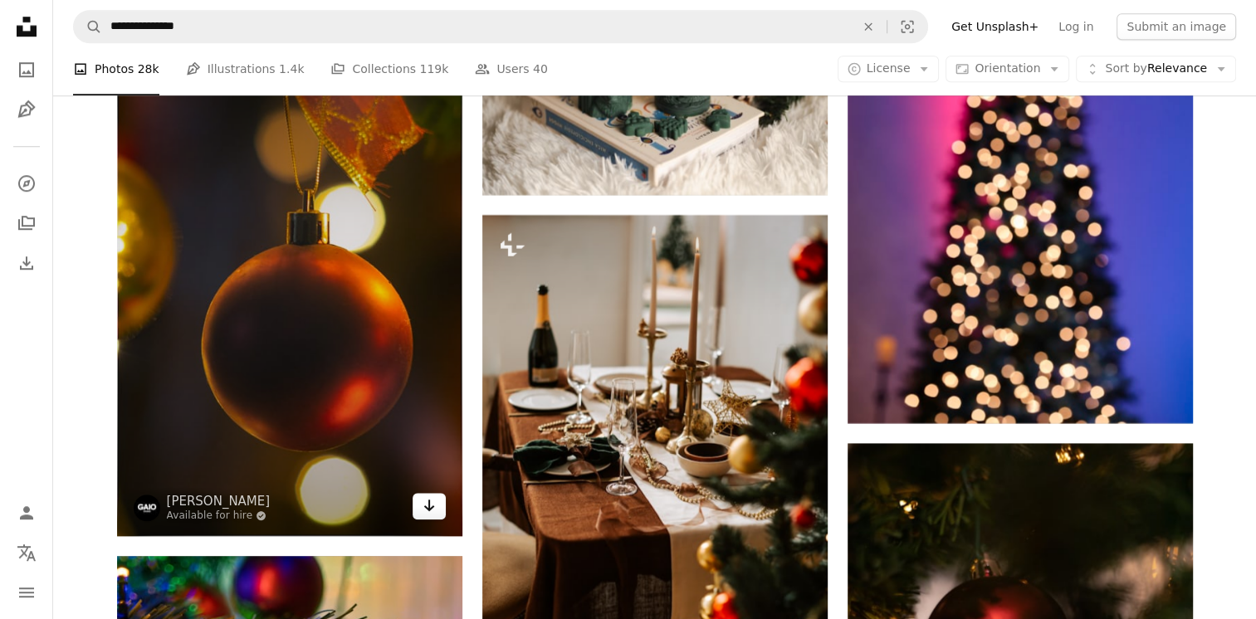
click at [430, 511] on icon "Download" at bounding box center [428, 506] width 11 height 12
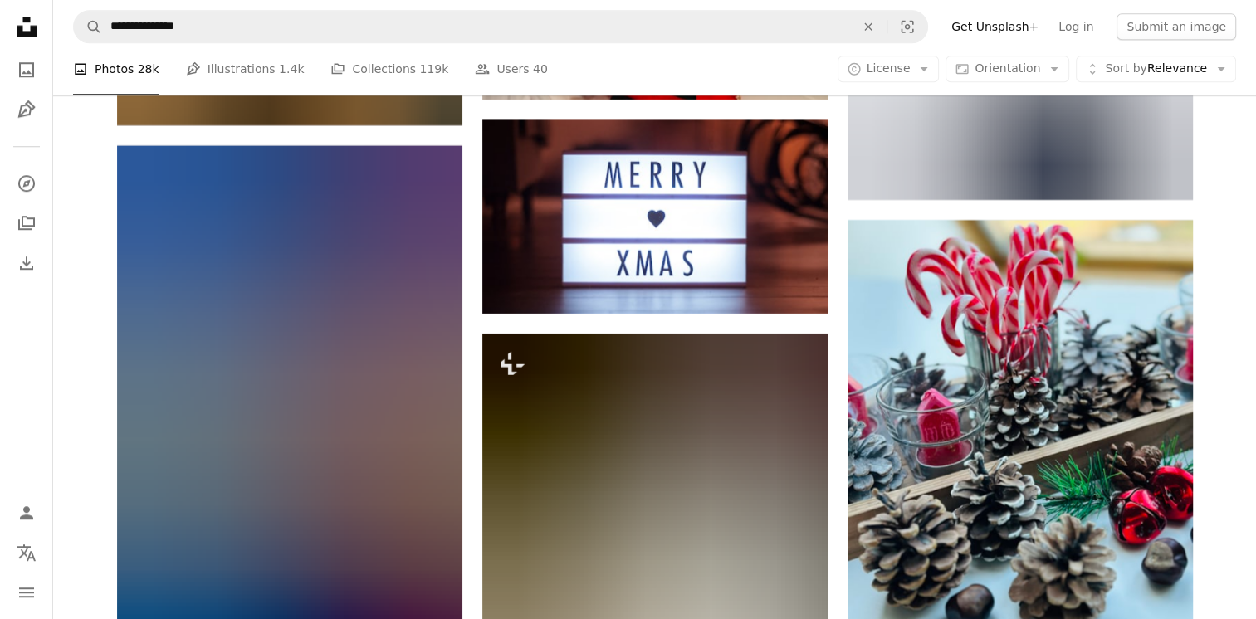
scroll to position [152234, 0]
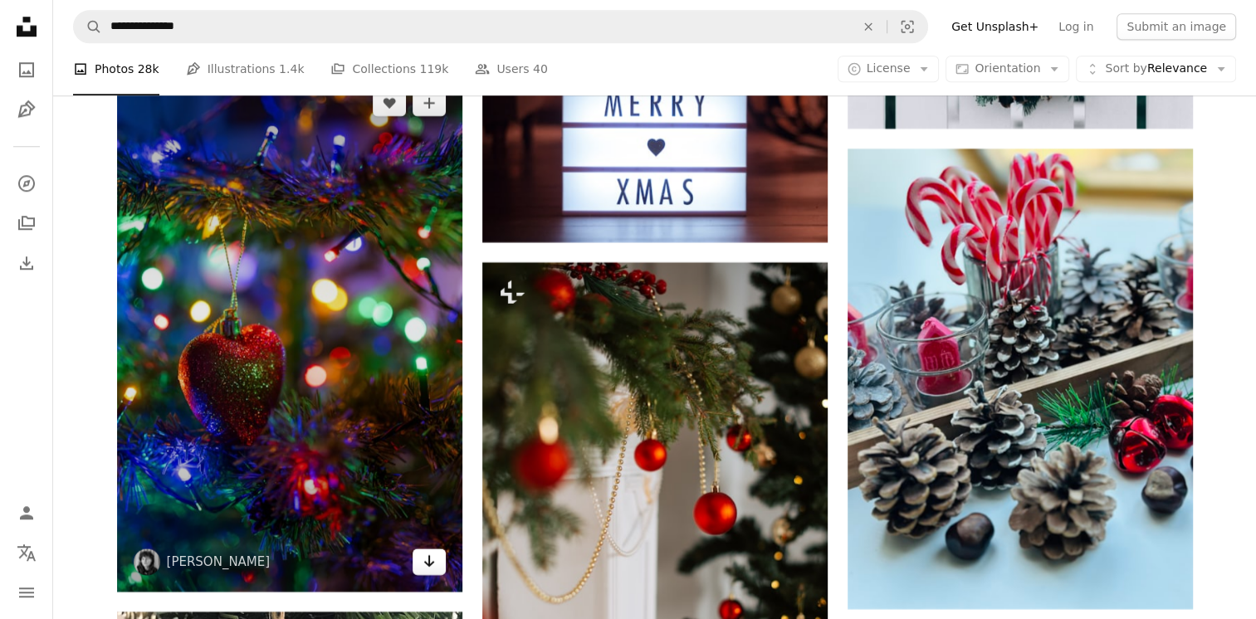
click at [432, 571] on icon "Arrow pointing down" at bounding box center [428, 561] width 13 height 20
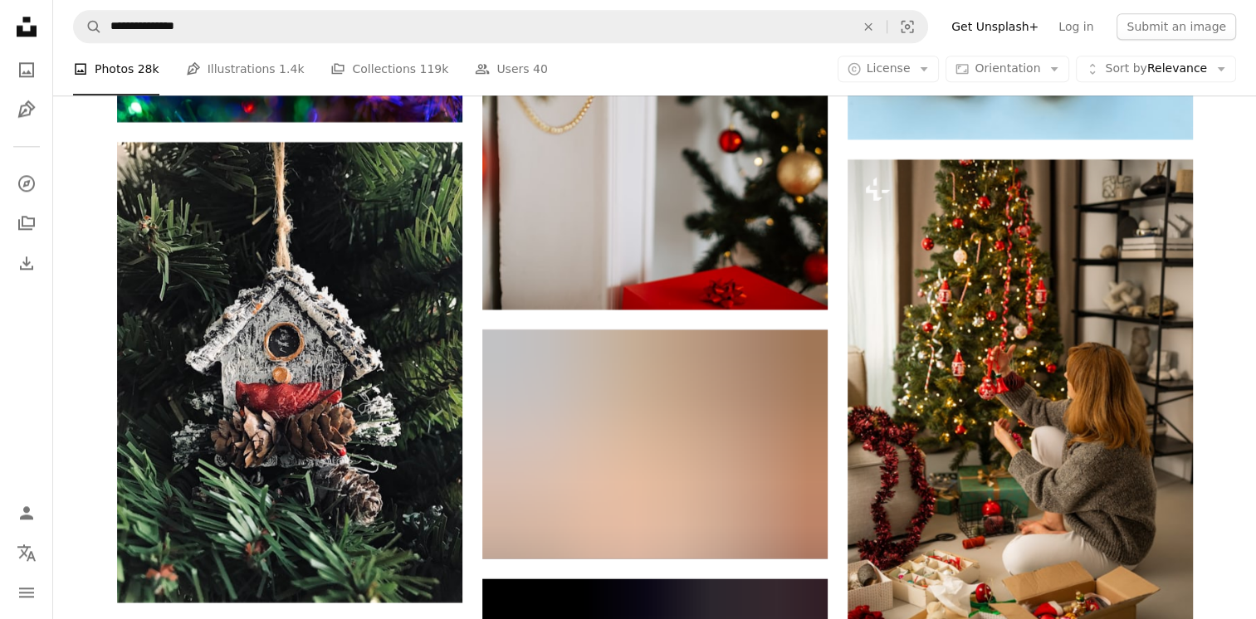
scroll to position [152732, 0]
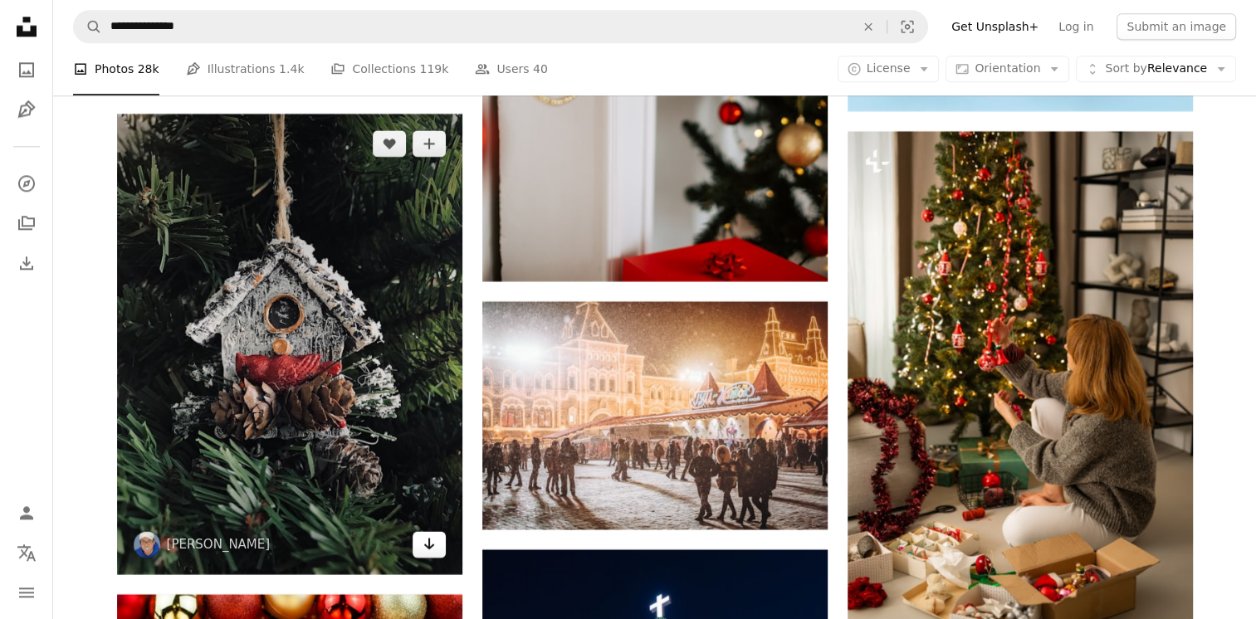
click at [428, 549] on icon "Download" at bounding box center [428, 544] width 11 height 12
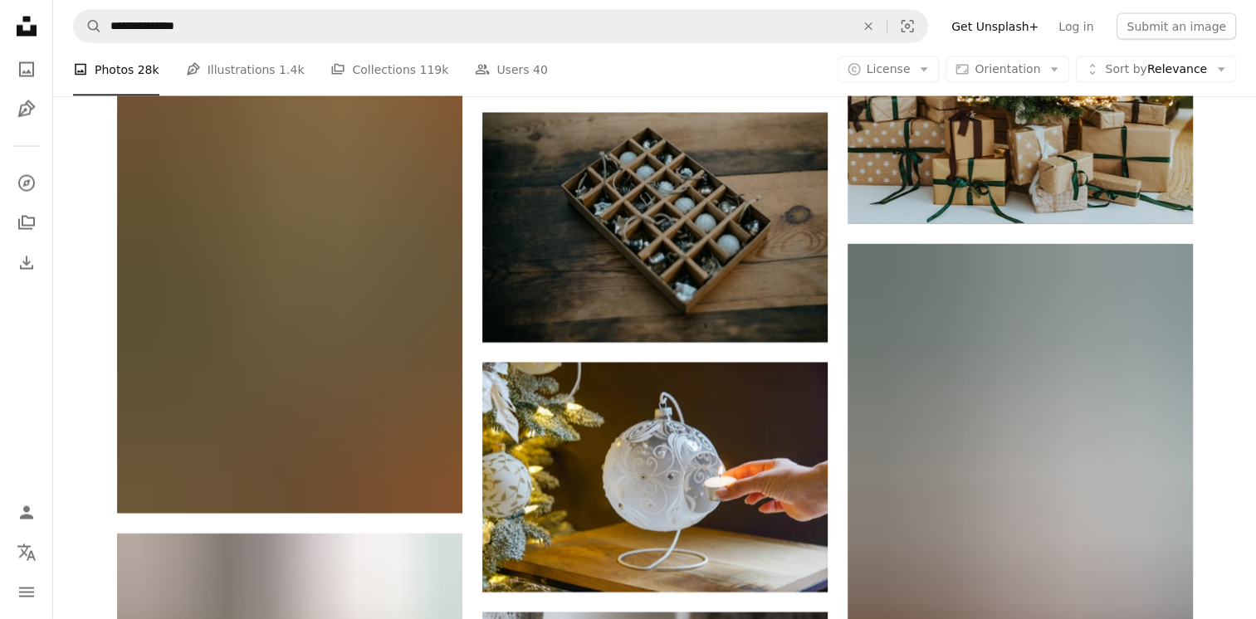
scroll to position [160568, 0]
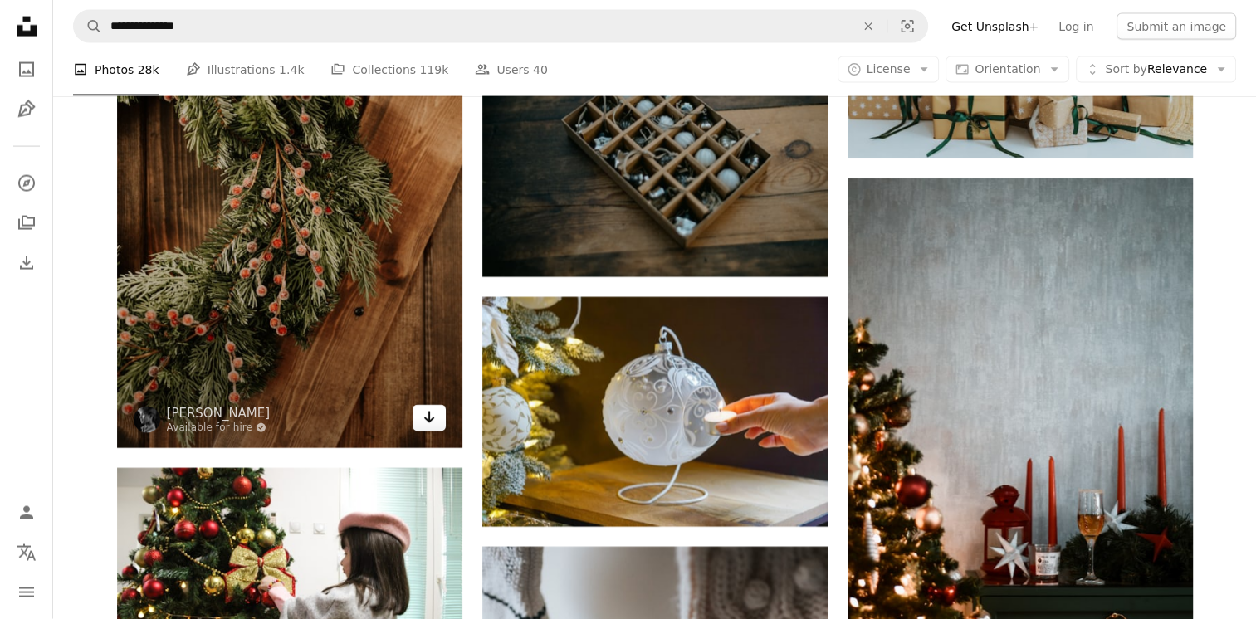
click at [427, 427] on icon "Arrow pointing down" at bounding box center [428, 418] width 13 height 20
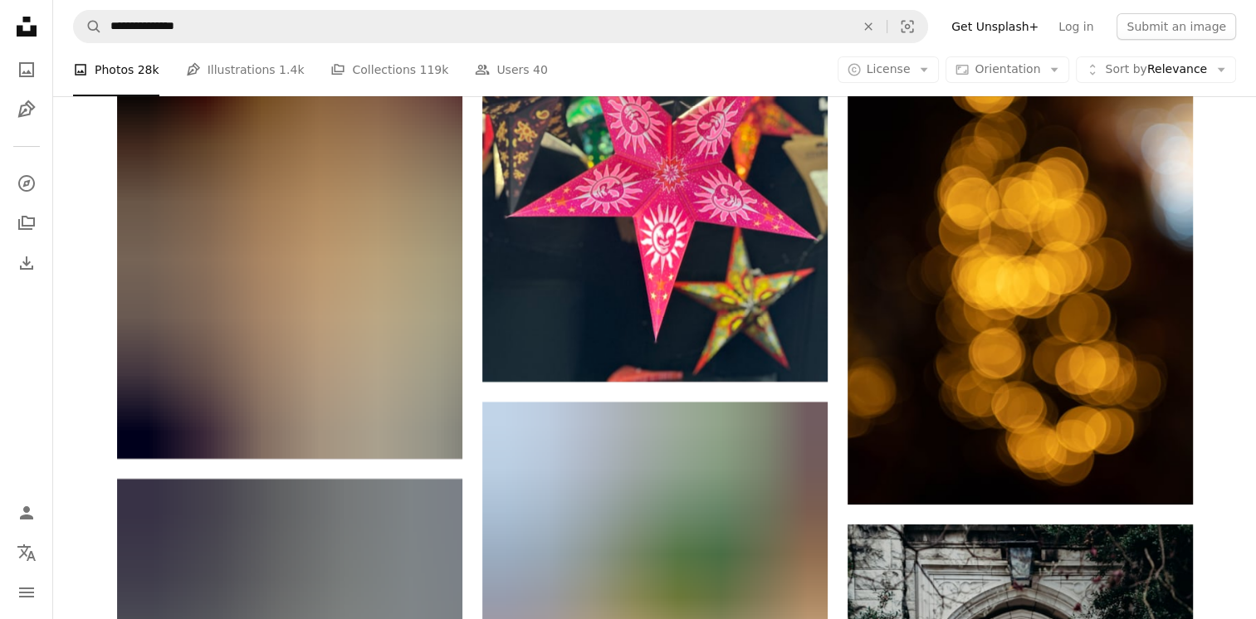
scroll to position [163307, 0]
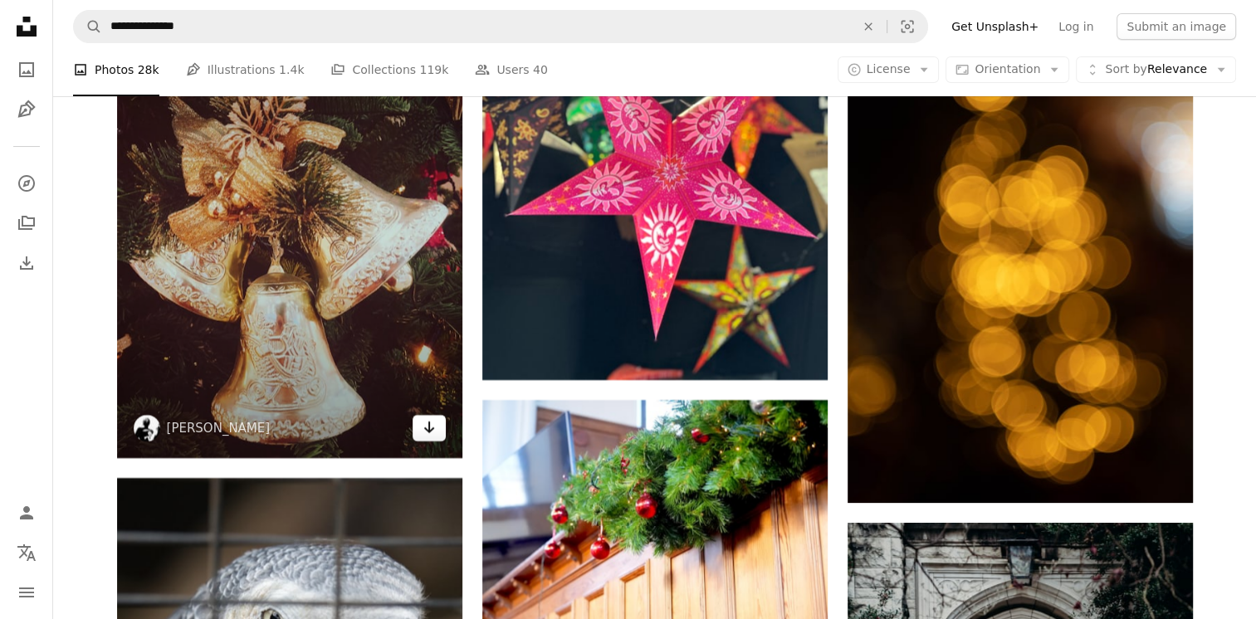
click at [426, 437] on icon "Arrow pointing down" at bounding box center [428, 428] width 13 height 20
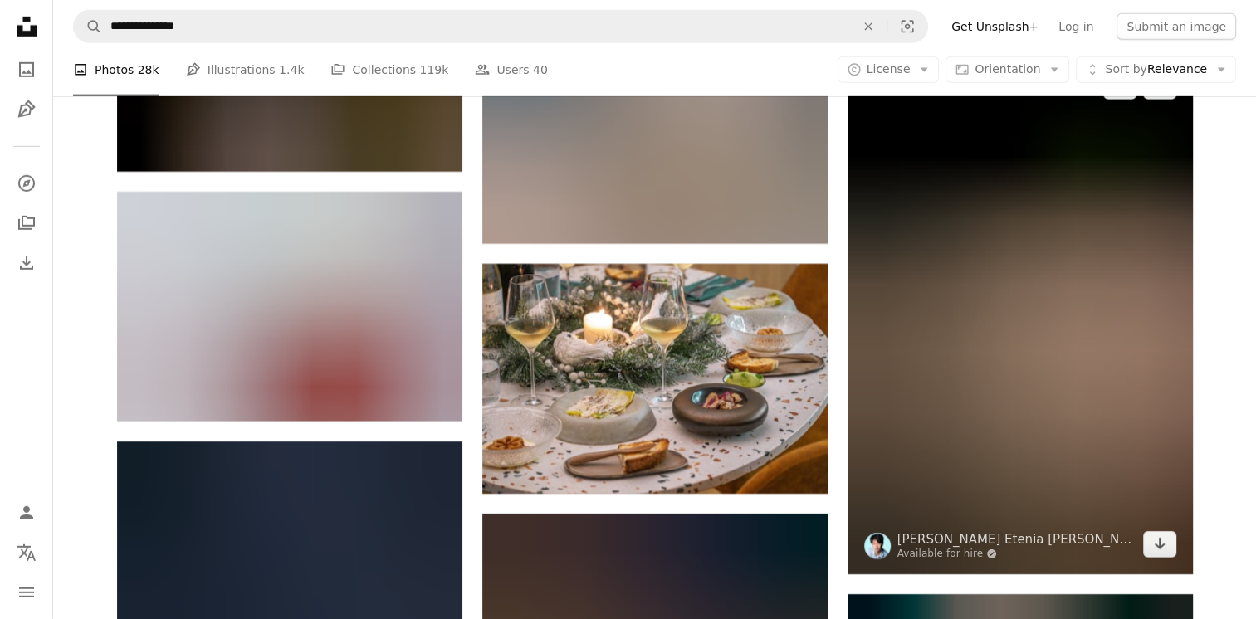
scroll to position [168536, 0]
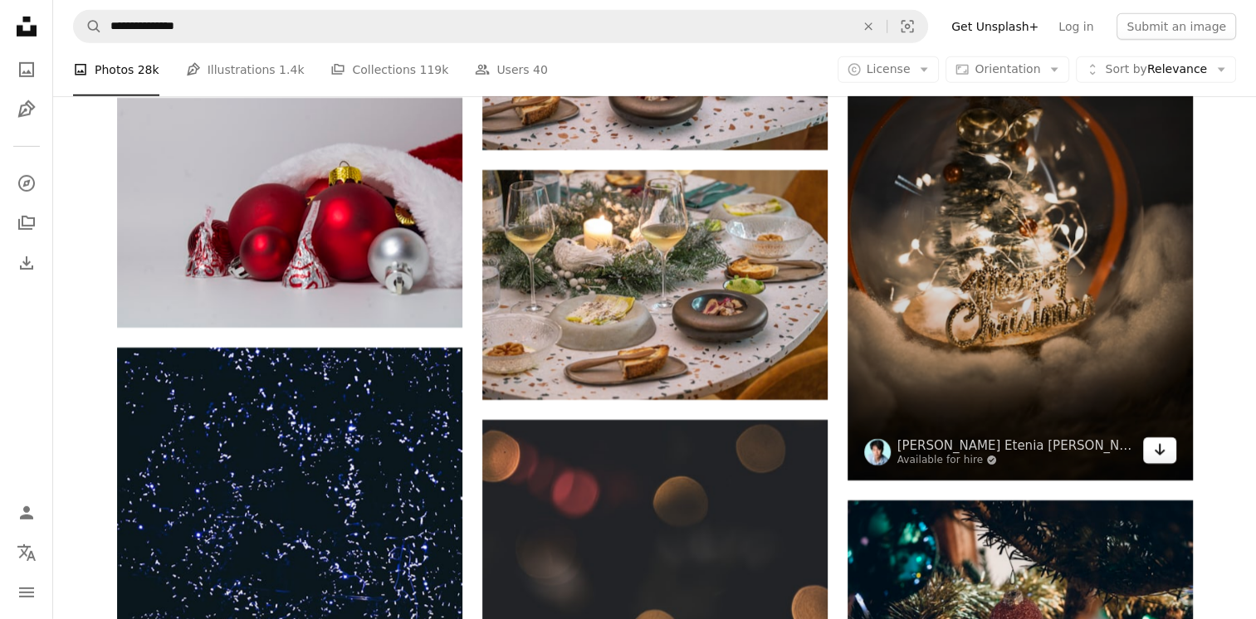
click at [1159, 456] on icon "Download" at bounding box center [1159, 450] width 11 height 12
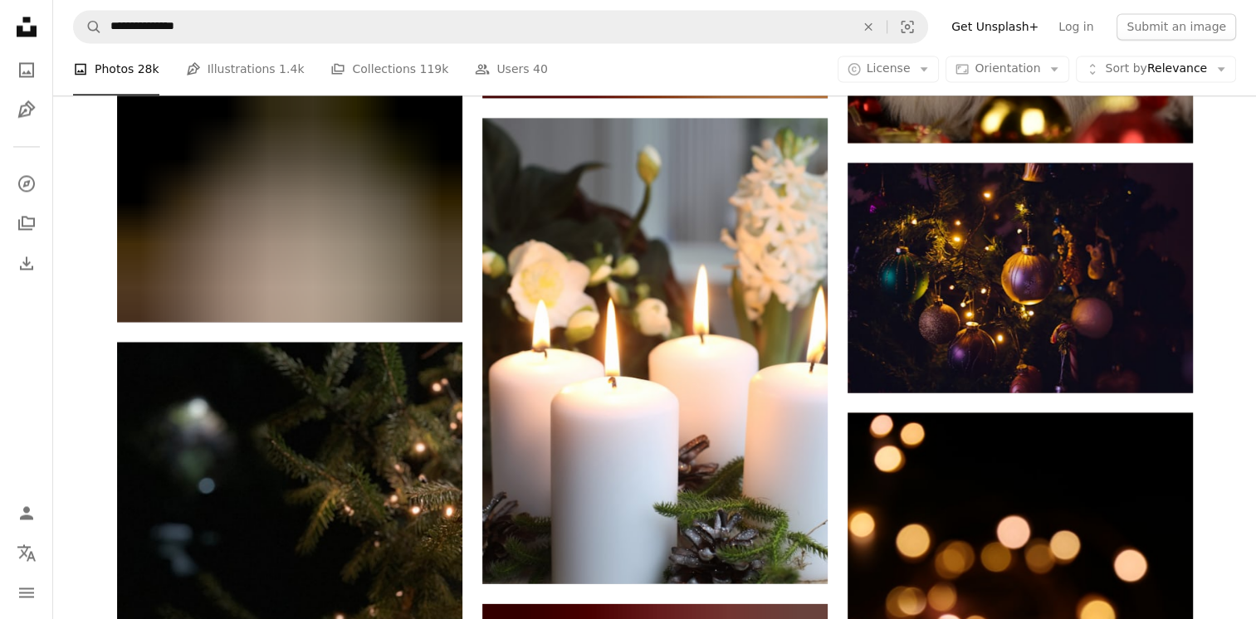
scroll to position [178663, 0]
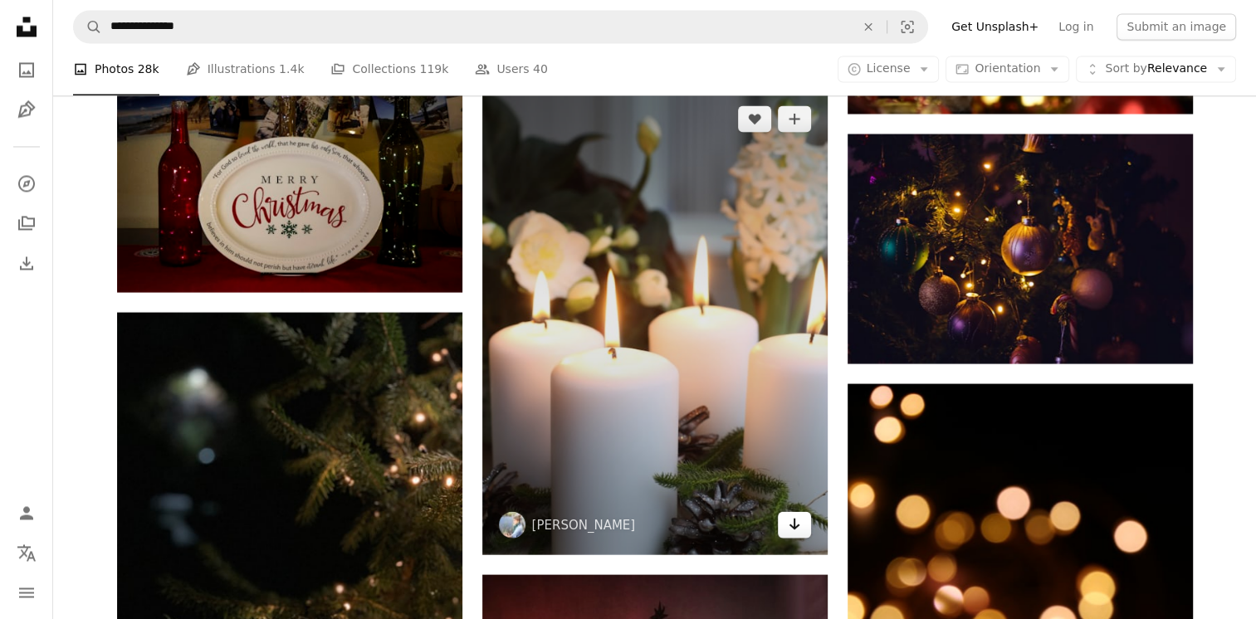
click at [797, 534] on icon "Arrow pointing down" at bounding box center [794, 524] width 13 height 20
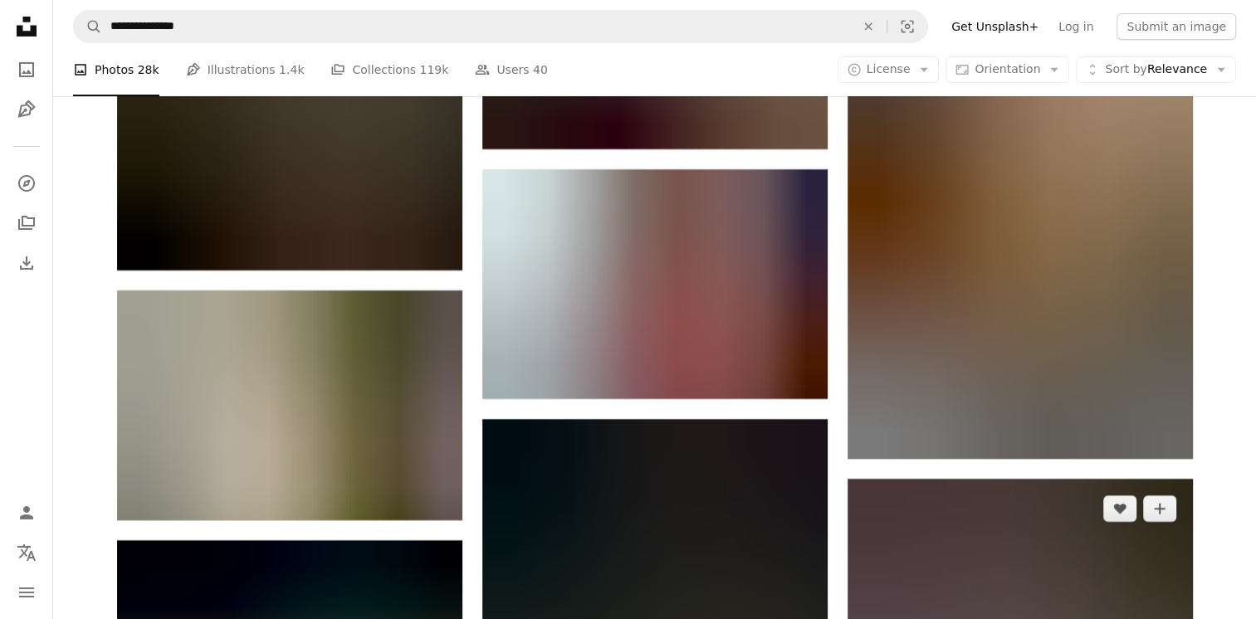
scroll to position [182149, 0]
